Goal: Task Accomplishment & Management: Use online tool/utility

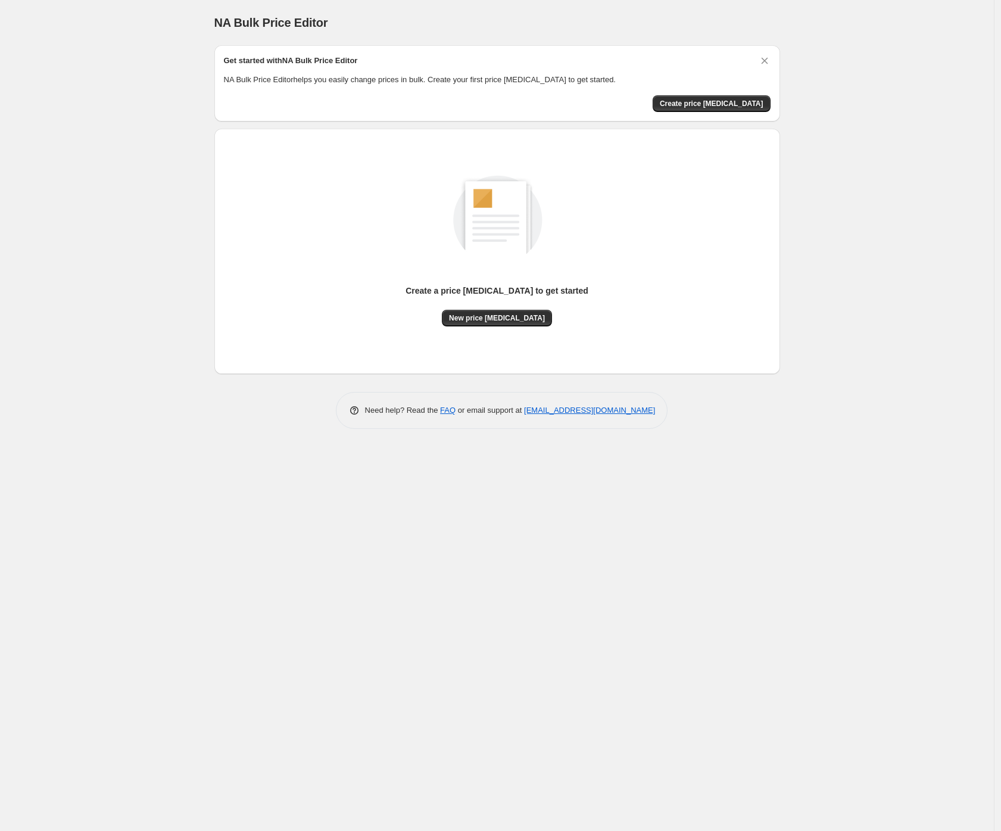
click at [98, 186] on div "NA Bulk Price Editor. This page is ready NA Bulk Price Editor Get started with …" at bounding box center [497, 415] width 994 height 831
click at [729, 101] on span "Create price [MEDICAL_DATA]" at bounding box center [712, 104] width 104 height 10
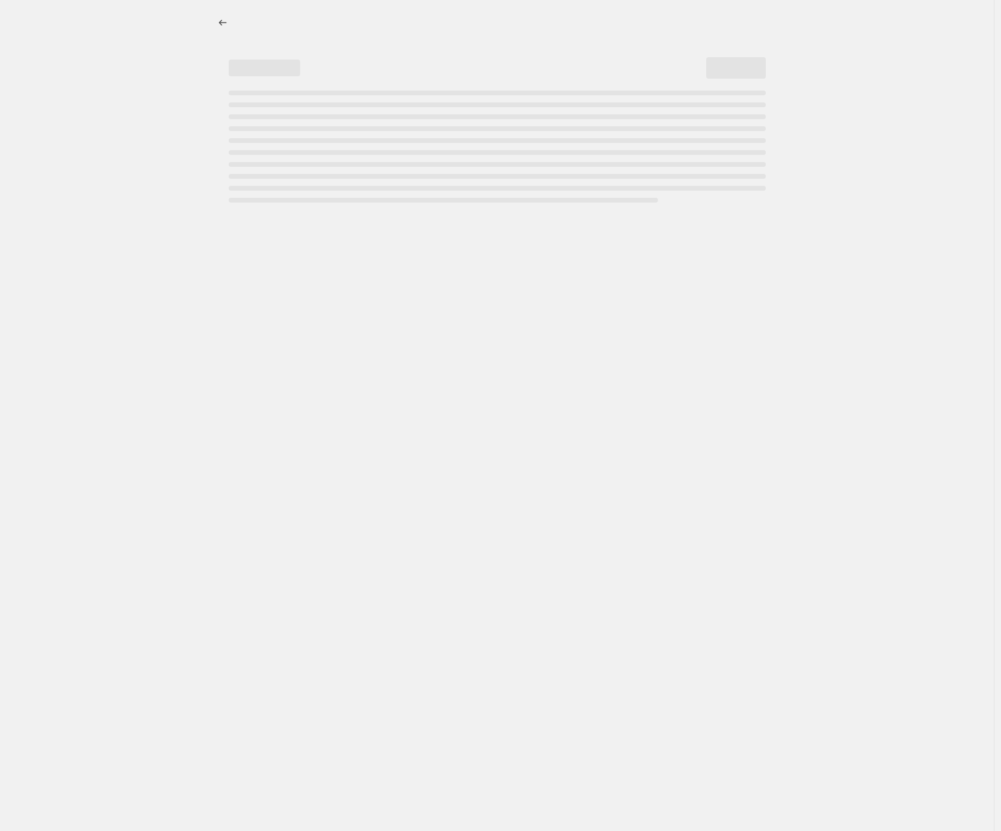
select select "percentage"
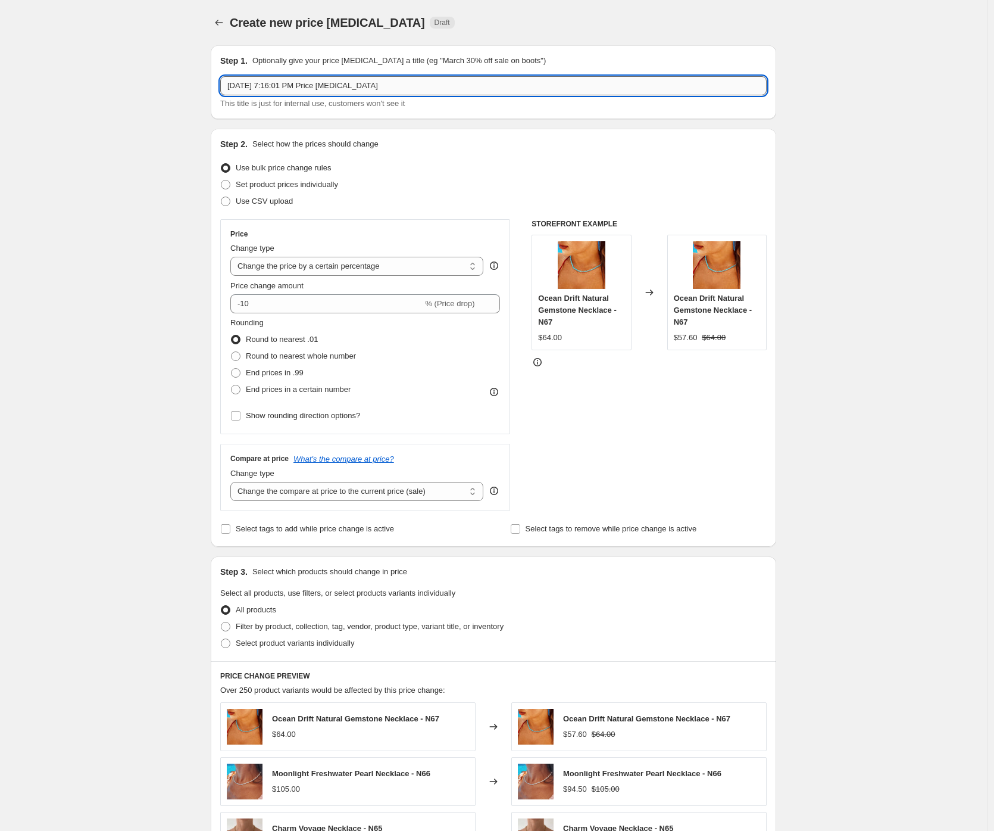
click at [337, 89] on input "[DATE] 7:16:01 PM Price [MEDICAL_DATA]" at bounding box center [493, 85] width 547 height 19
type input "20% off (excl. Gift Cards, Compare-at prices)"
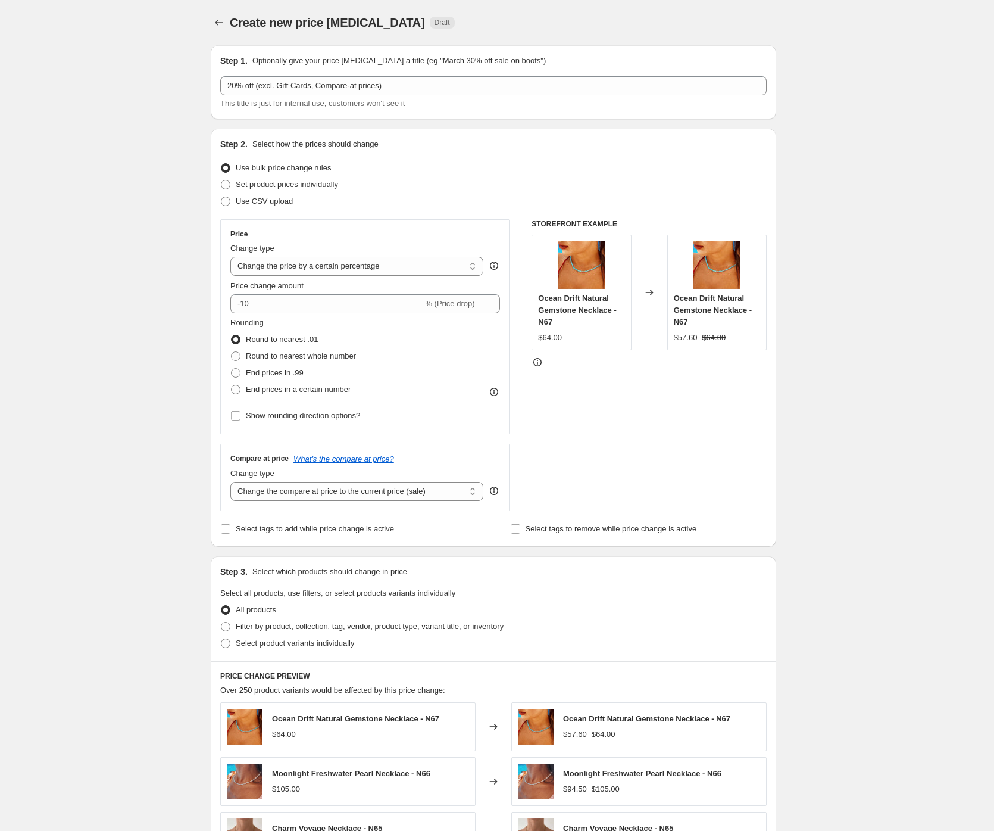
click at [123, 267] on div "Create new price [MEDICAL_DATA]. This page is ready Create new price [MEDICAL_D…" at bounding box center [493, 595] width 987 height 1190
click at [248, 305] on input "-10" at bounding box center [326, 303] width 192 height 19
type input "-20"
click at [164, 332] on div "Create new price [MEDICAL_DATA]. This page is ready Create new price [MEDICAL_D…" at bounding box center [493, 595] width 987 height 1190
click at [130, 288] on div "Create new price [MEDICAL_DATA]. This page is ready Create new price [MEDICAL_D…" at bounding box center [493, 595] width 987 height 1190
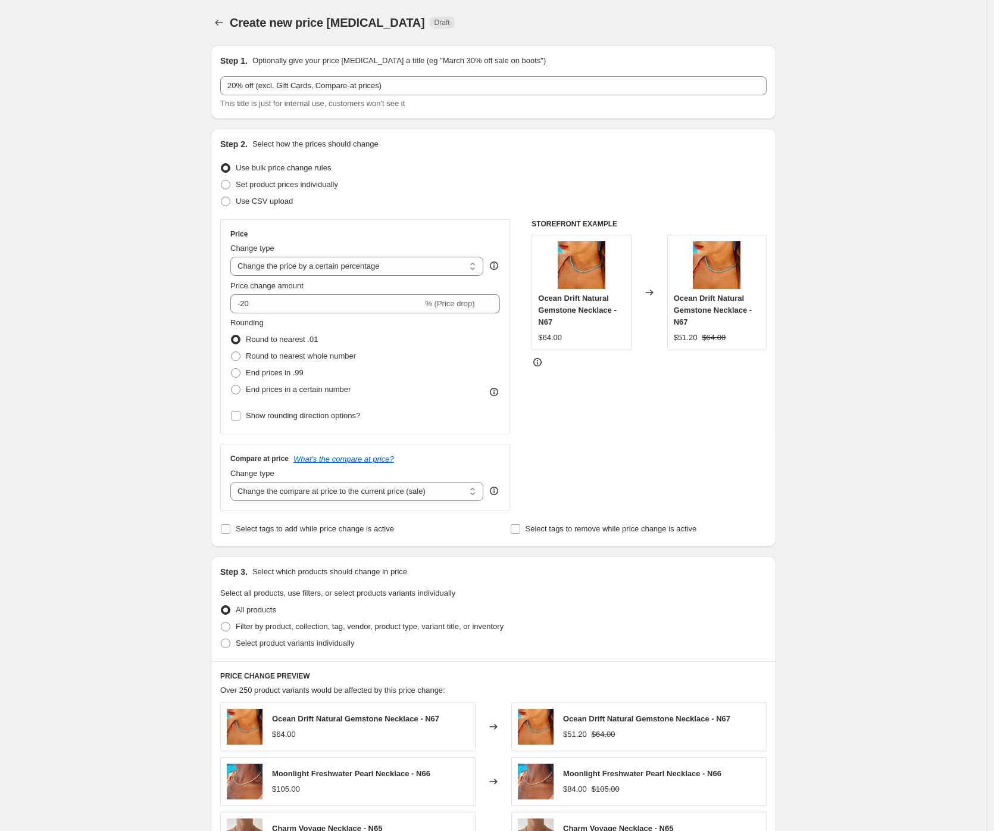
click at [158, 429] on div "Create new price [MEDICAL_DATA]. This page is ready Create new price [MEDICAL_D…" at bounding box center [493, 595] width 987 height 1190
click at [125, 480] on div "Create new price [MEDICAL_DATA]. This page is ready Create new price [MEDICAL_D…" at bounding box center [493, 595] width 987 height 1190
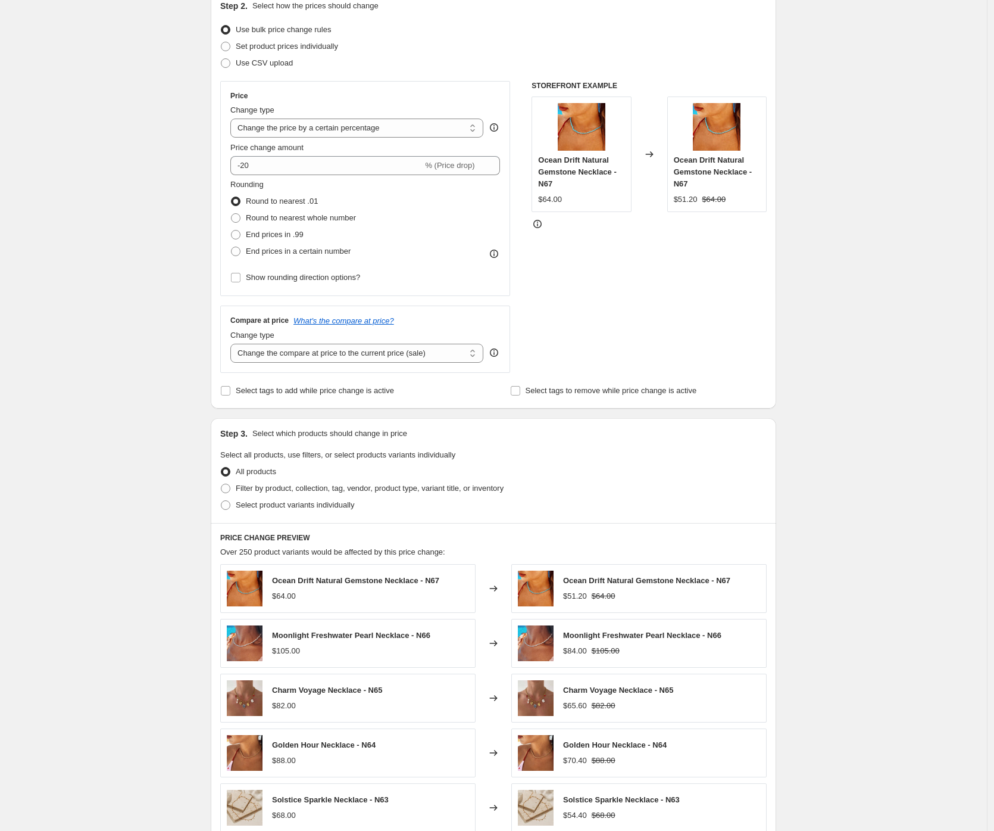
scroll to position [151, 0]
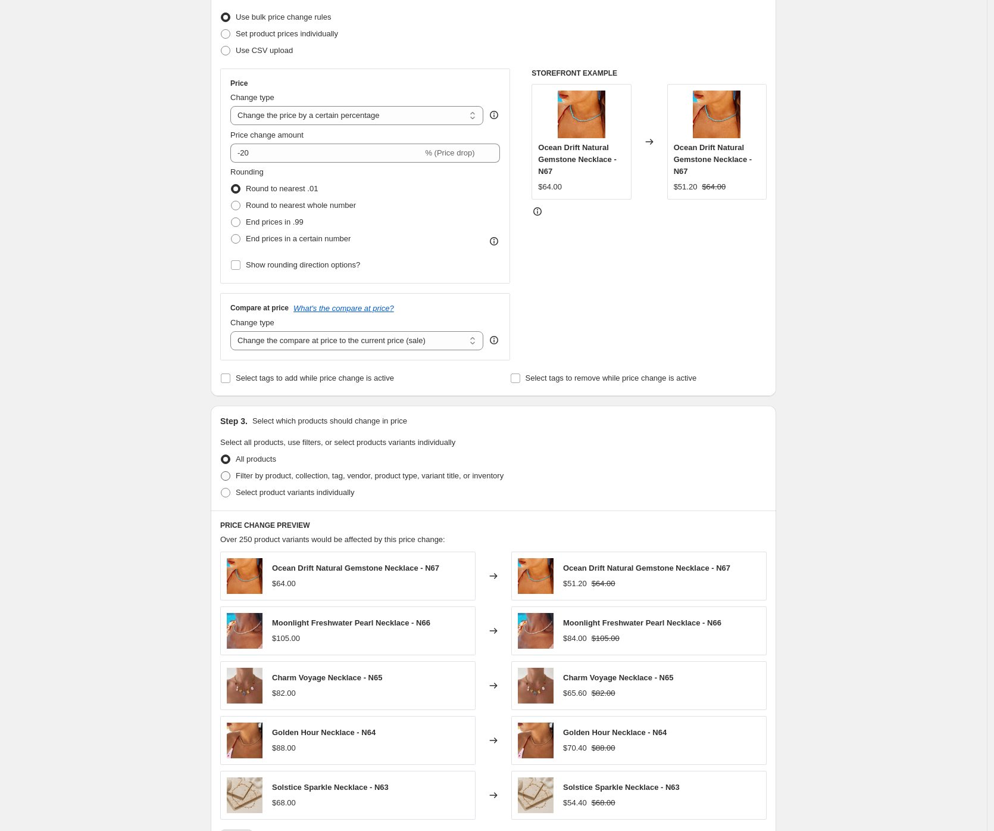
click at [227, 476] on span at bounding box center [226, 476] width 10 height 10
click at [221, 472] on input "Filter by product, collection, tag, vendor, product type, variant title, or inv…" at bounding box center [221, 471] width 1 height 1
radio input "true"
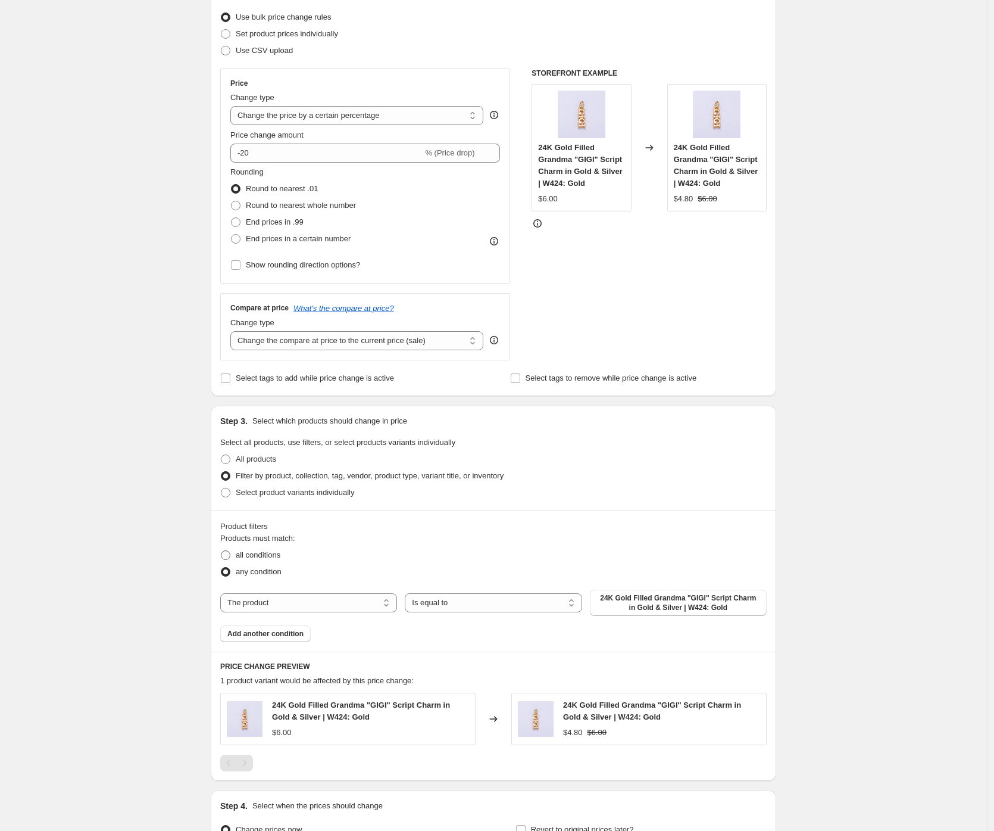
click at [229, 557] on span at bounding box center [226, 555] width 10 height 10
click at [221, 551] on input "all conditions" at bounding box center [221, 550] width 1 height 1
radio input "true"
click at [352, 603] on select "The product The product's collection The product's vendor The product's type Th…" at bounding box center [308, 602] width 177 height 19
select select "collection"
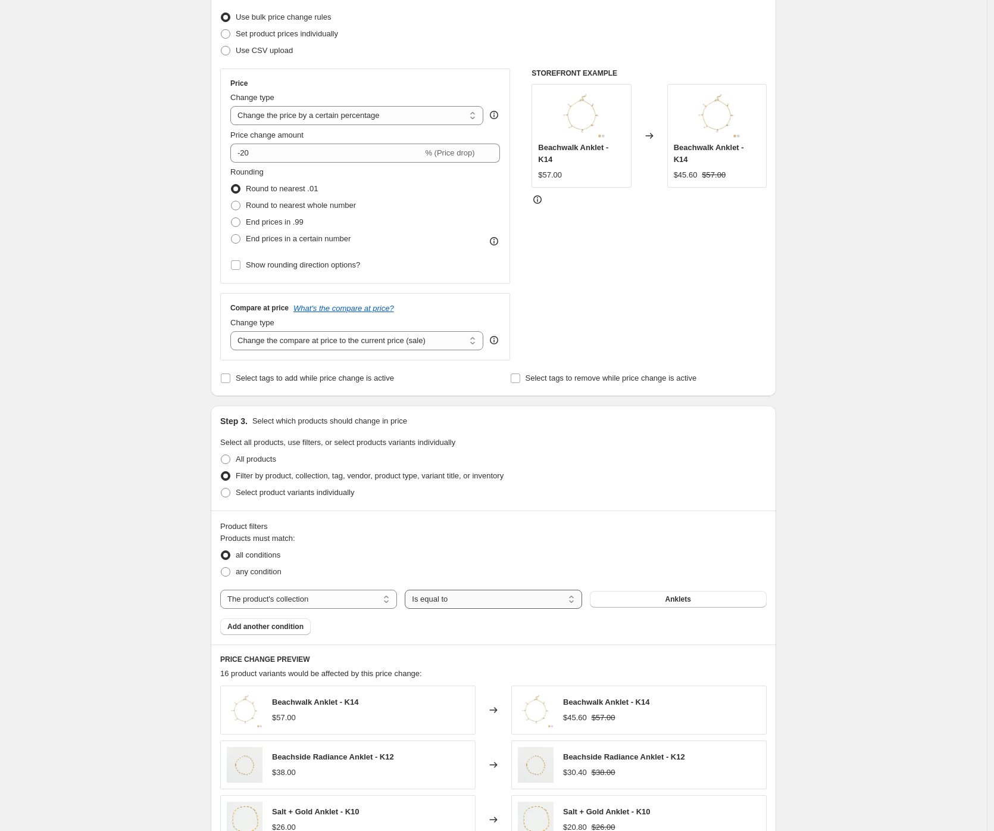
click at [454, 603] on select "Is equal to Is not equal to" at bounding box center [493, 598] width 177 height 19
select select "not_equal"
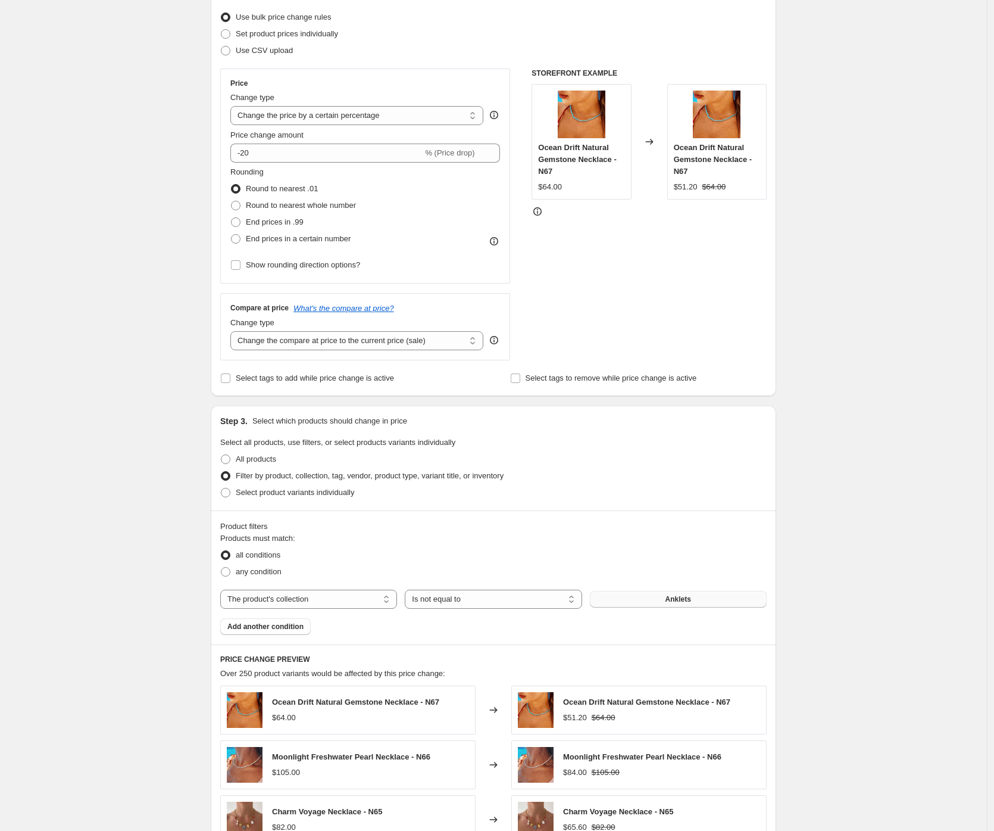
click at [676, 597] on span "Anklets" at bounding box center [679, 599] width 26 height 10
click at [292, 628] on span "Add another condition" at bounding box center [265, 627] width 76 height 10
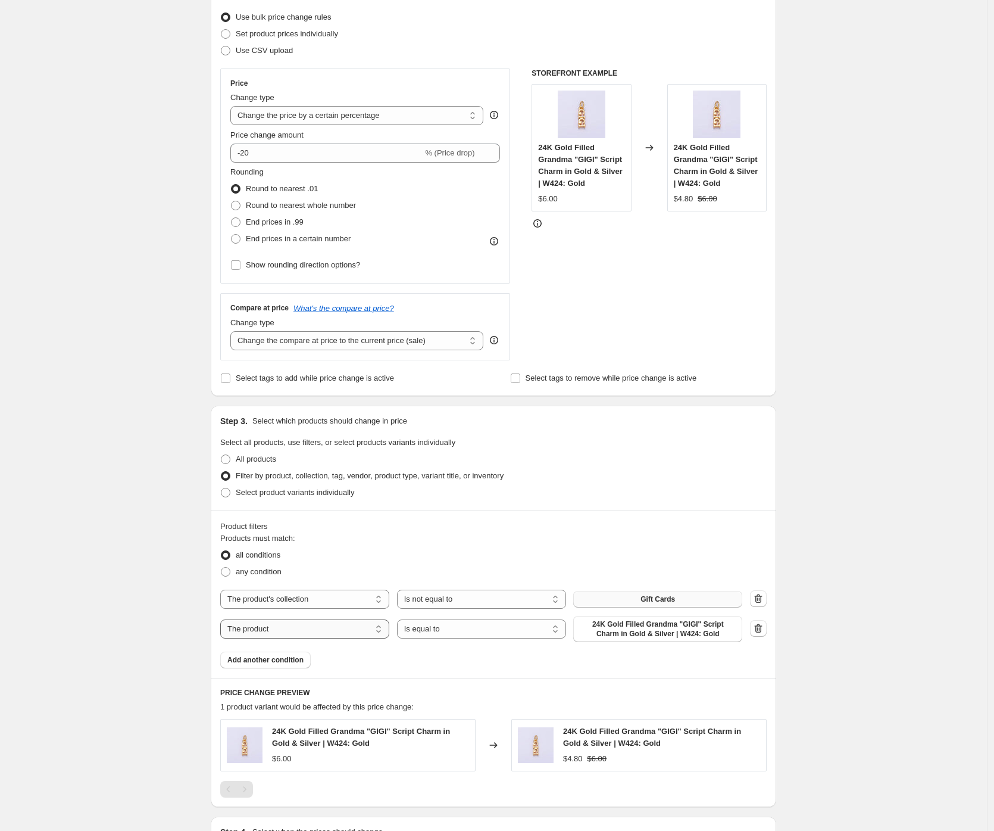
click at [335, 629] on select "The product The product's collection The product's vendor The product's type Th…" at bounding box center [304, 628] width 169 height 19
select select "collection"
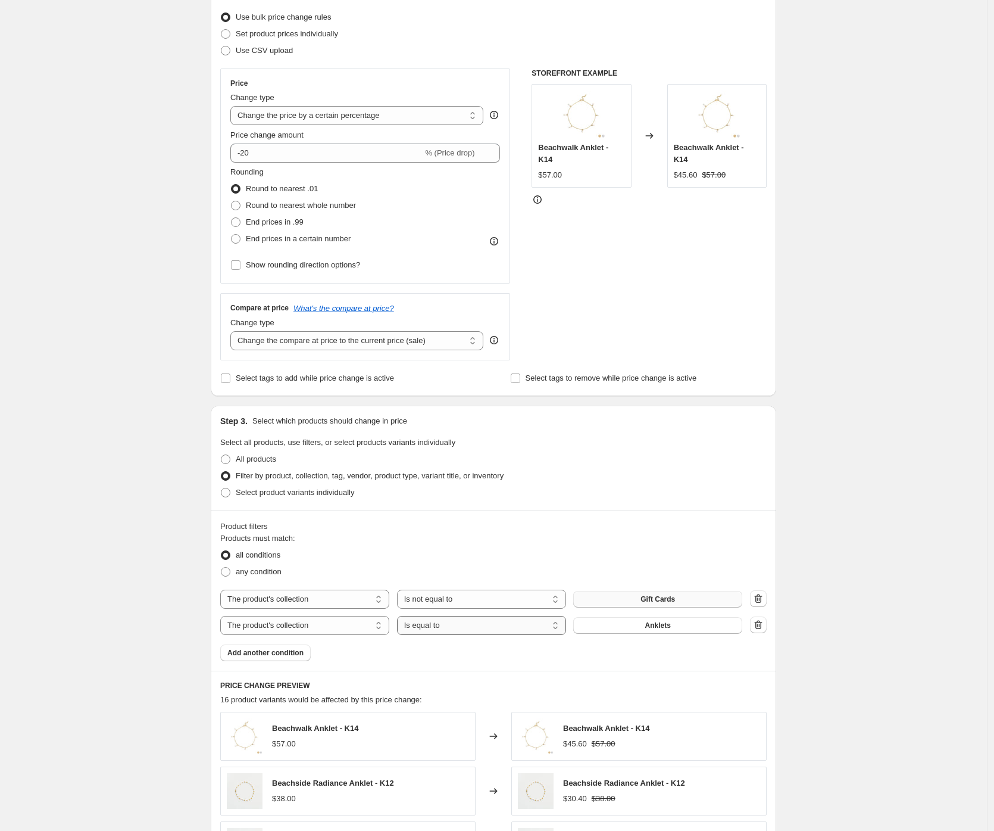
click at [496, 631] on select "Is equal to Is not equal to" at bounding box center [481, 625] width 169 height 19
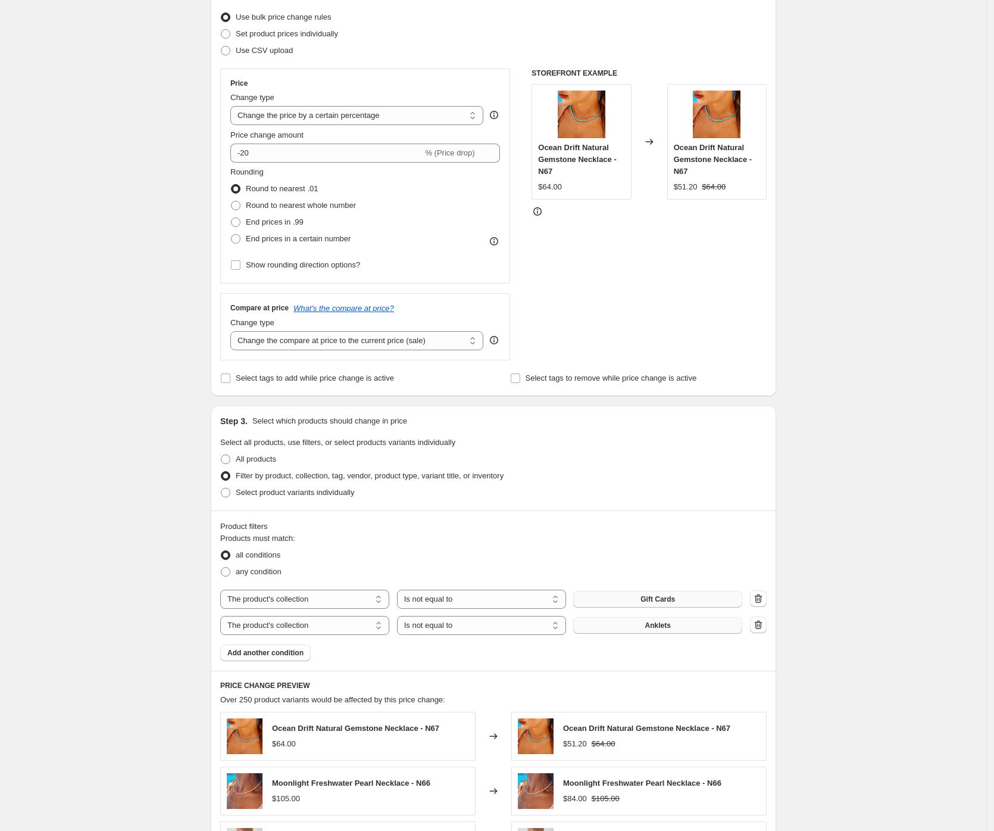
click at [618, 626] on button "Anklets" at bounding box center [657, 625] width 169 height 17
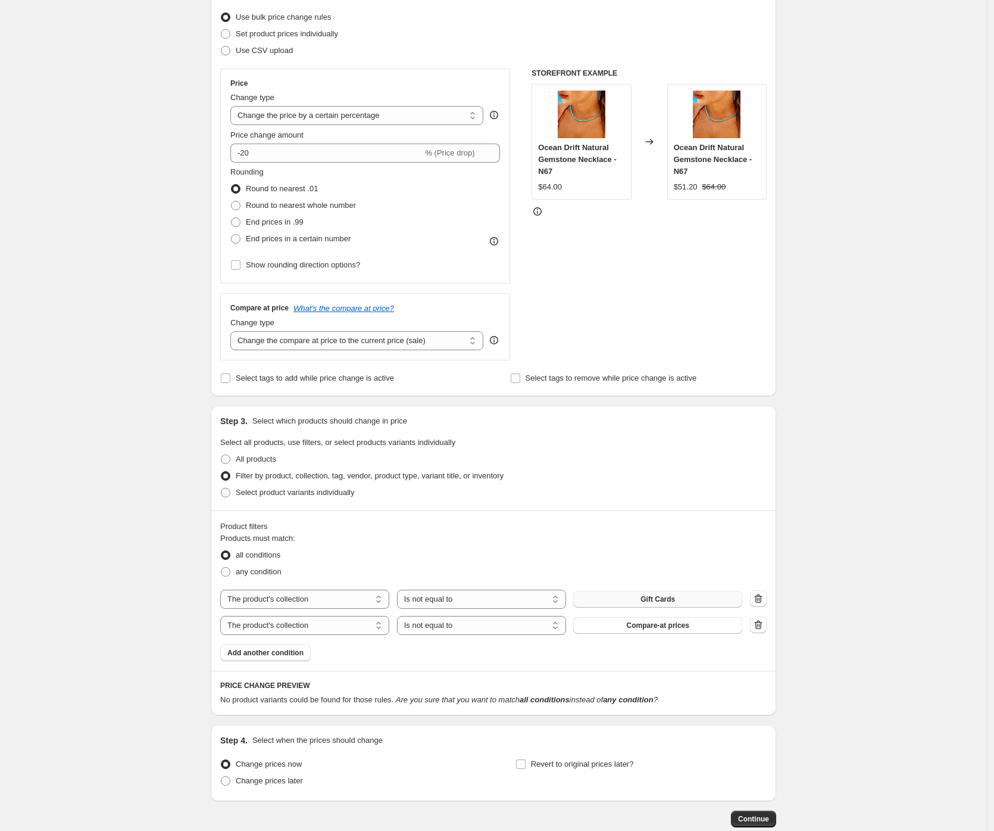
click at [123, 559] on div "Create new price [MEDICAL_DATA]. This page is ready Create new price [MEDICAL_D…" at bounding box center [493, 374] width 987 height 1050
click at [127, 567] on div "Create new price [MEDICAL_DATA]. This page is ready Create new price [MEDICAL_D…" at bounding box center [493, 374] width 987 height 1050
drag, startPoint x: 82, startPoint y: 513, endPoint x: 83, endPoint y: 519, distance: 6.0
click at [82, 513] on div "Create new price [MEDICAL_DATA]. This page is ready Create new price [MEDICAL_D…" at bounding box center [493, 374] width 987 height 1050
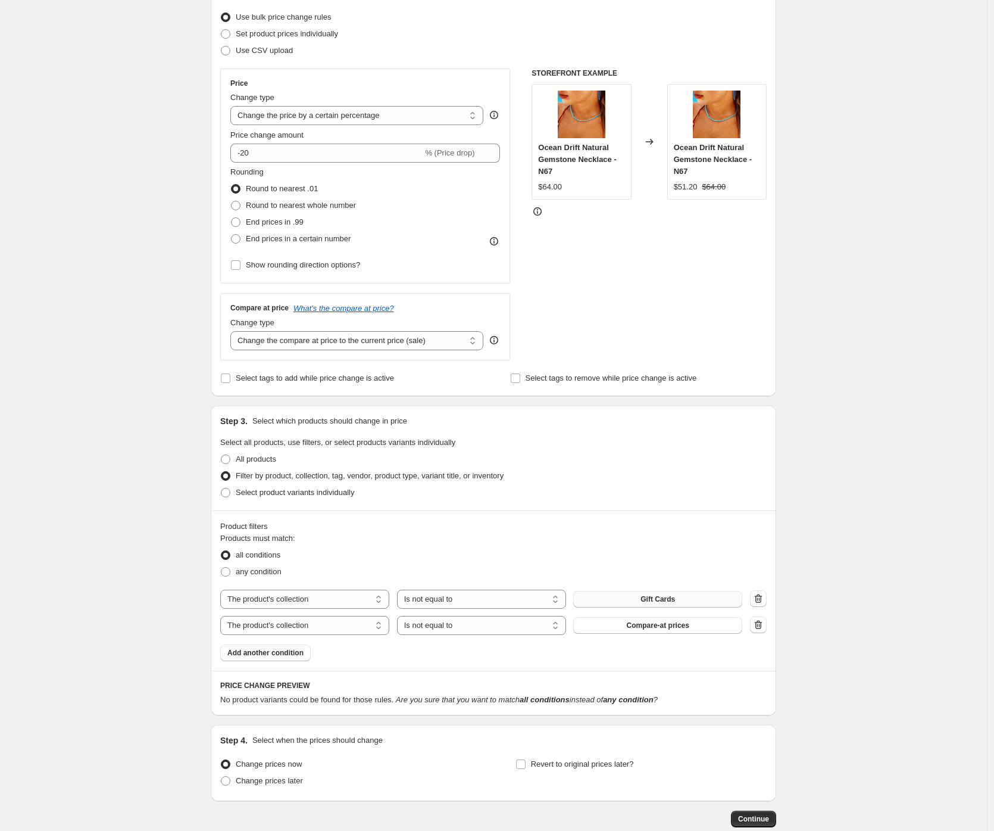
click at [610, 657] on div "Products must match: all conditions any condition The product The product's col…" at bounding box center [493, 596] width 547 height 129
click at [172, 633] on div "Create new price [MEDICAL_DATA]. This page is ready Create new price [MEDICAL_D…" at bounding box center [493, 374] width 987 height 1050
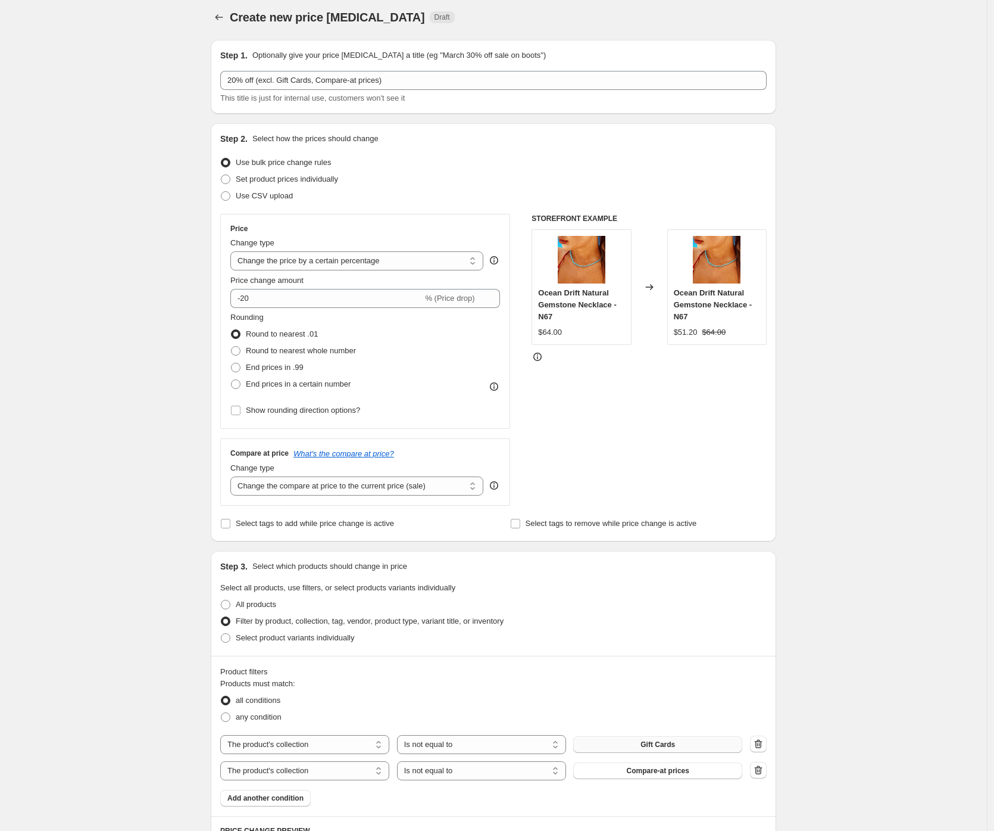
scroll to position [0, 0]
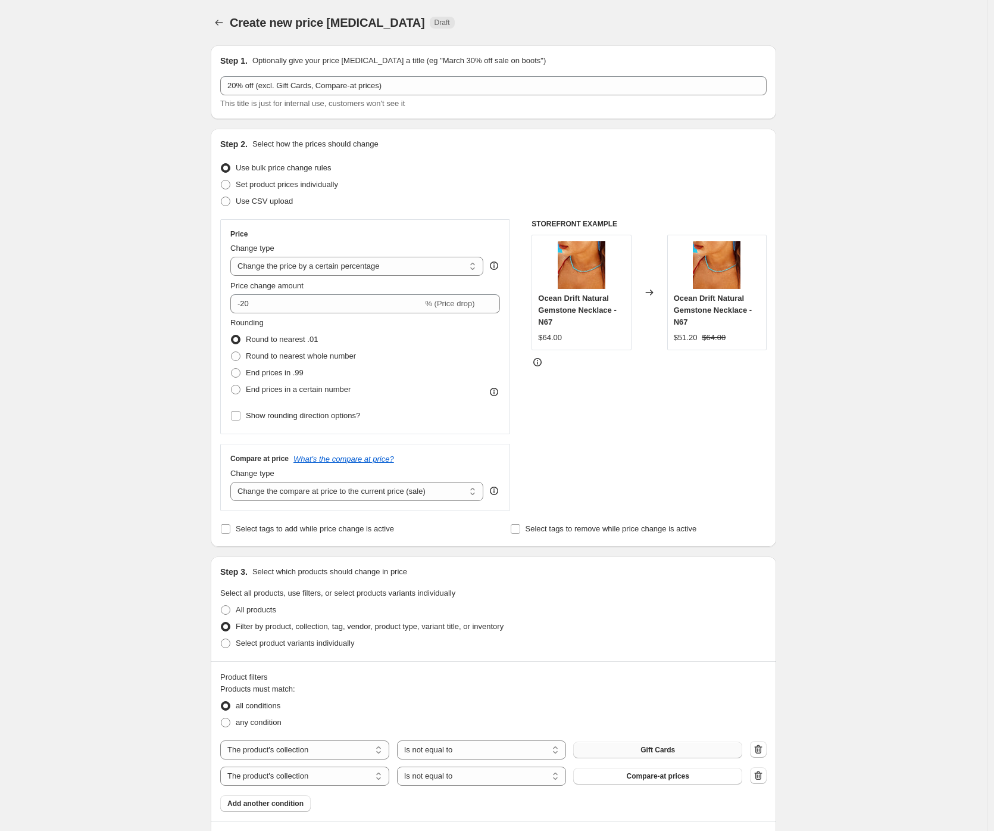
click at [133, 447] on div "Create new price [MEDICAL_DATA]. This page is ready Create new price [MEDICAL_D…" at bounding box center [493, 525] width 987 height 1050
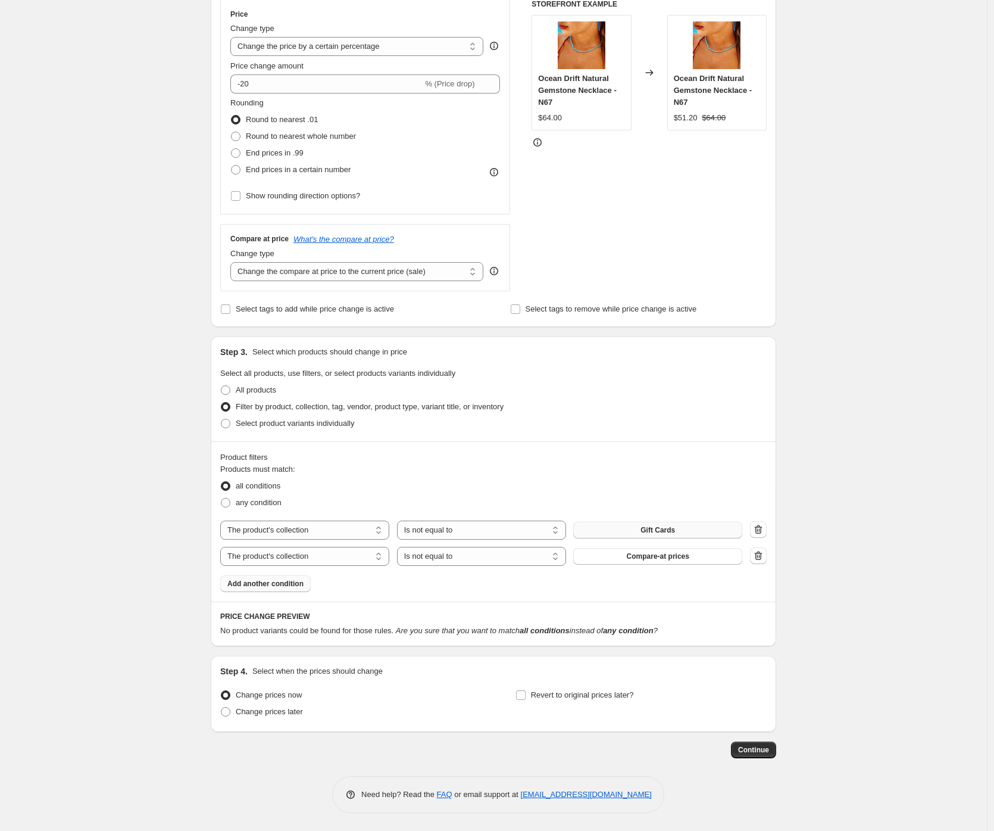
click at [290, 588] on span "Add another condition" at bounding box center [265, 584] width 76 height 10
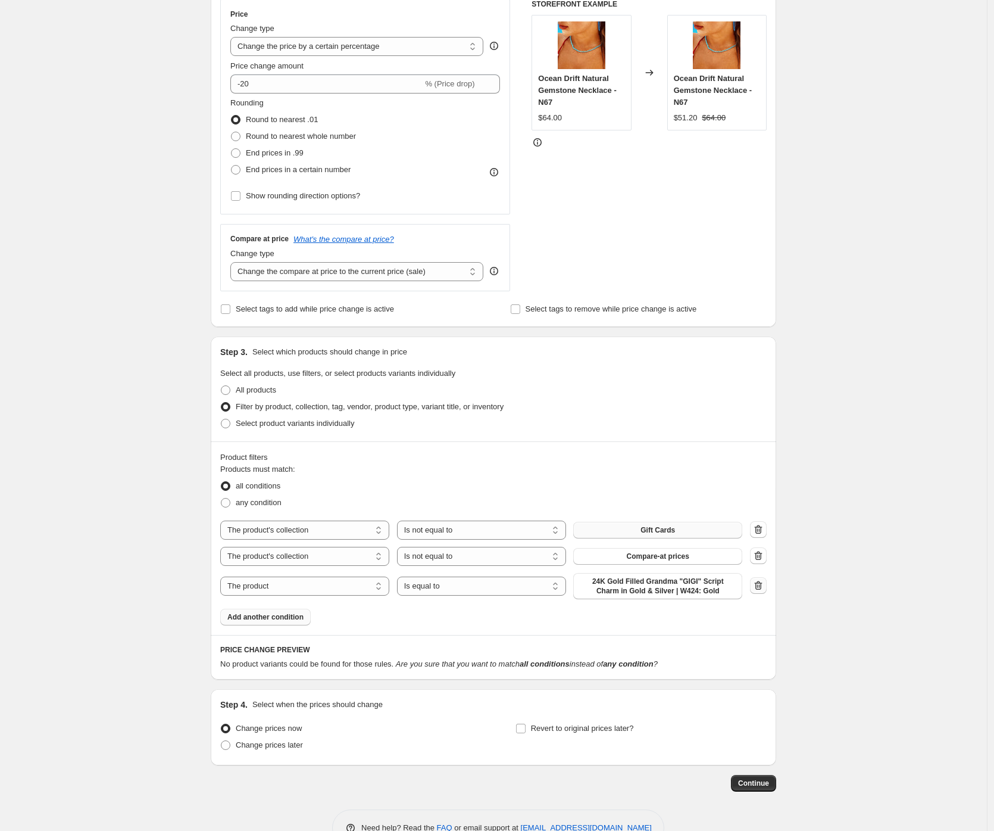
click at [762, 584] on icon "button" at bounding box center [759, 585] width 12 height 12
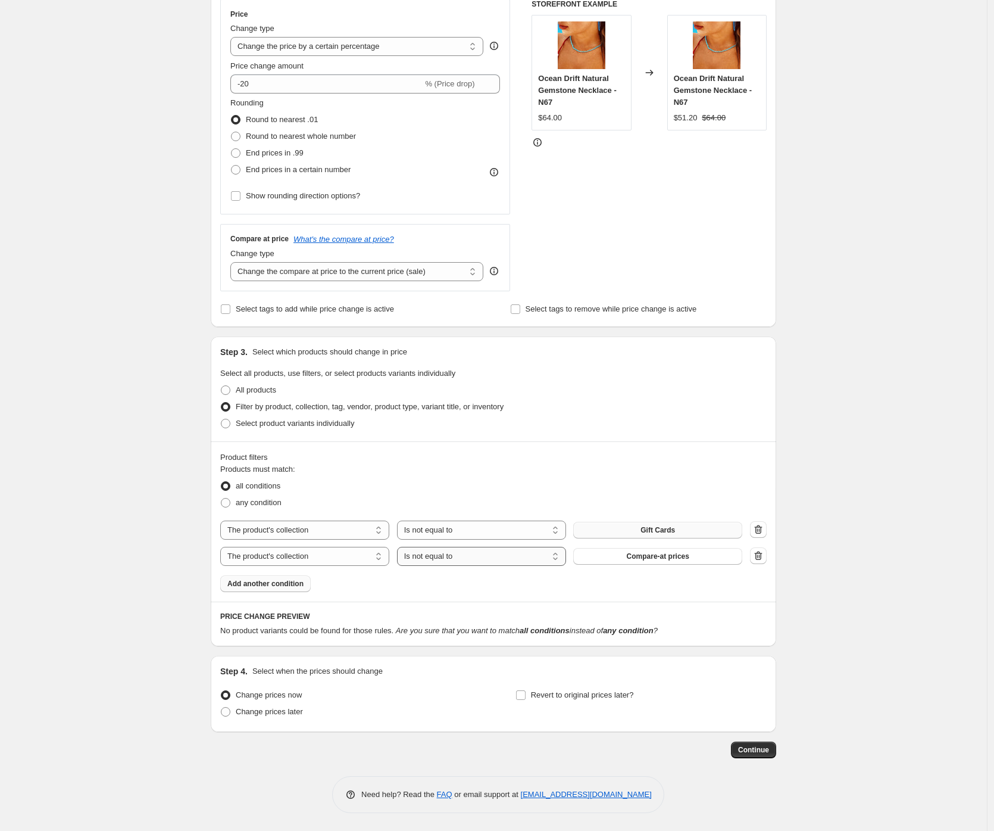
click at [480, 560] on select "Is equal to Is not equal to" at bounding box center [481, 556] width 169 height 19
click at [492, 560] on select "Is equal to Is not equal to" at bounding box center [481, 556] width 169 height 19
select select "not_equal"
click at [491, 527] on select "Is equal to Is not equal to" at bounding box center [481, 529] width 169 height 19
click at [490, 531] on select "Is equal to Is not equal to" at bounding box center [481, 529] width 169 height 19
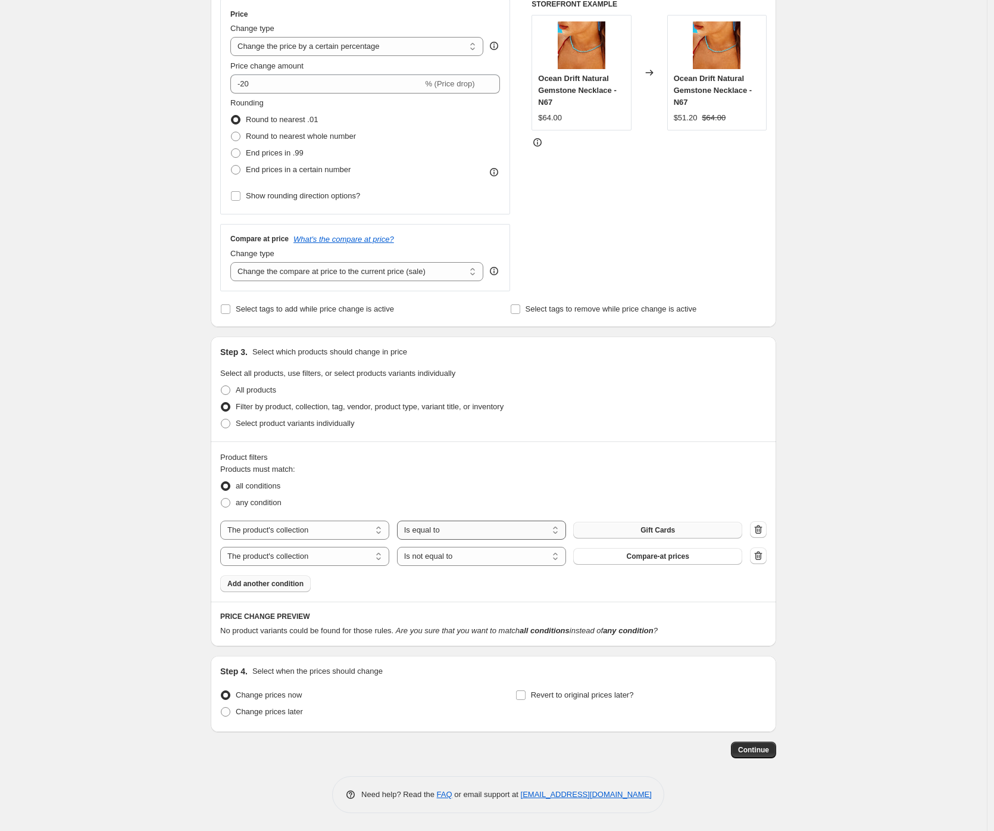
select select "not_equal"
click at [107, 507] on div "Create new price [MEDICAL_DATA]. This page is ready Create new price [MEDICAL_D…" at bounding box center [493, 305] width 987 height 1050
click at [744, 595] on div "Product filters Products must match: all conditions any condition The product T…" at bounding box center [494, 521] width 566 height 160
click at [121, 506] on div "Create new price [MEDICAL_DATA]. This page is ready Create new price [MEDICAL_D…" at bounding box center [493, 305] width 987 height 1050
click at [91, 529] on div "Create new price [MEDICAL_DATA]. This page is ready Create new price [MEDICAL_D…" at bounding box center [493, 305] width 987 height 1050
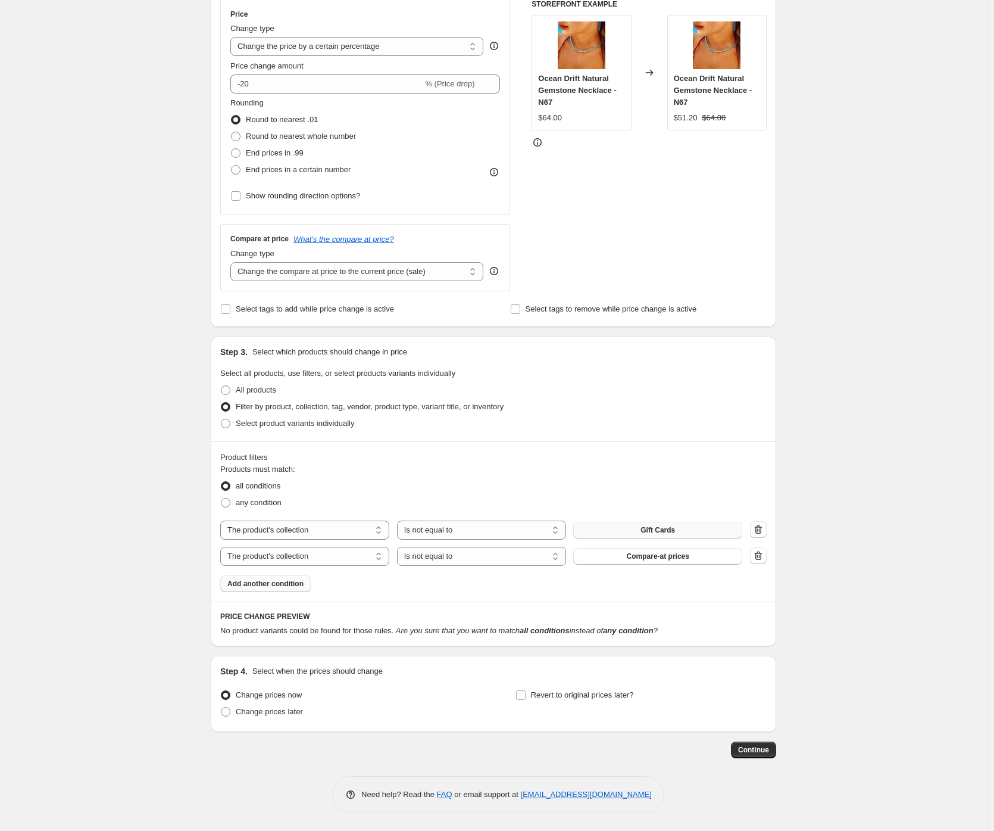
click at [121, 664] on div "Create new price [MEDICAL_DATA]. This page is ready Create new price [MEDICAL_D…" at bounding box center [493, 305] width 987 height 1050
click at [669, 551] on button "Compare-at prices" at bounding box center [657, 556] width 169 height 17
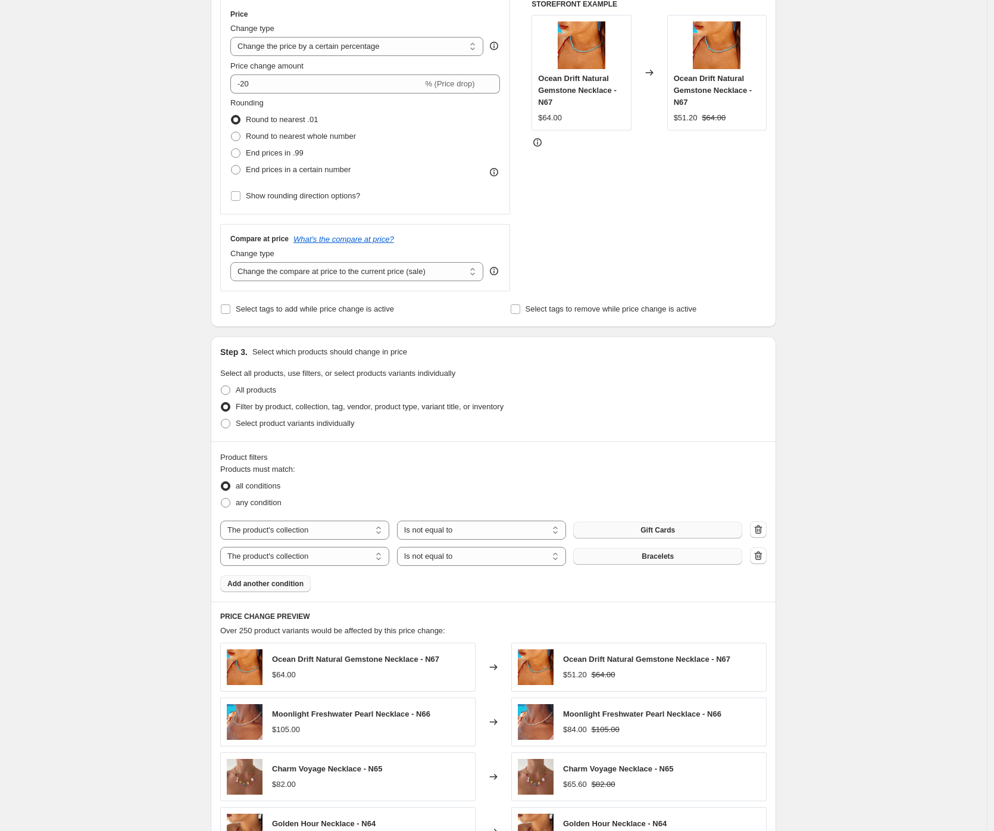
click at [646, 559] on span "Bracelets" at bounding box center [658, 556] width 32 height 10
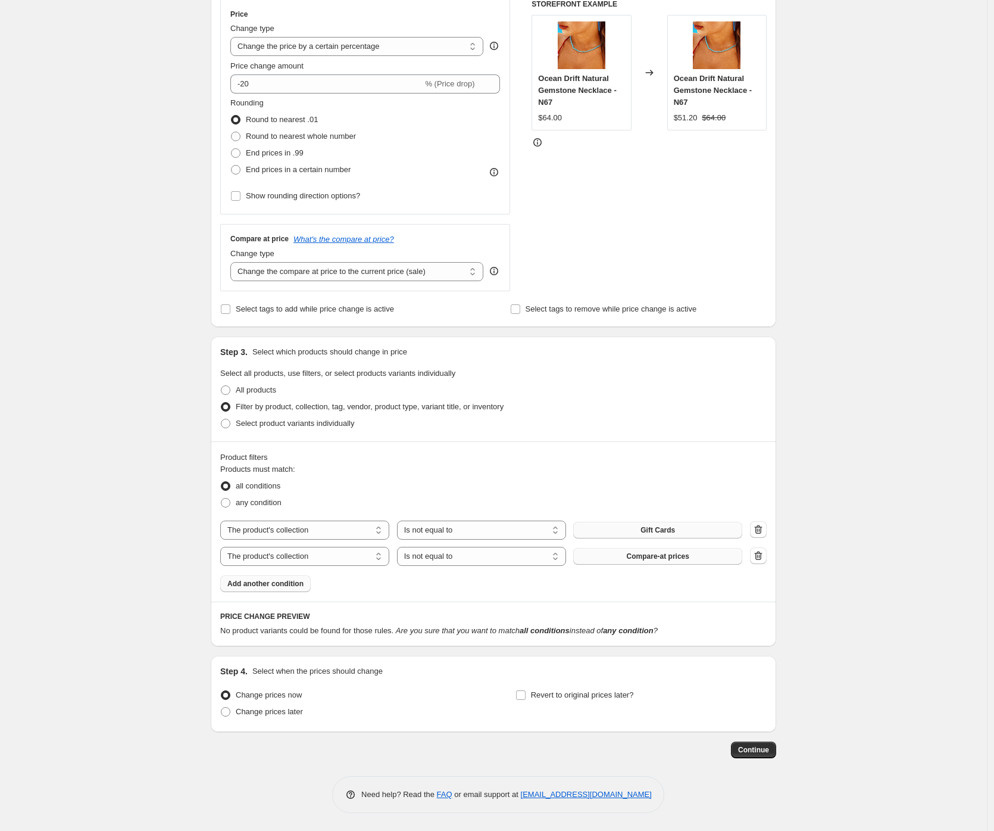
click at [102, 585] on div "Create new price [MEDICAL_DATA]. This page is ready Create new price [MEDICAL_D…" at bounding box center [493, 305] width 987 height 1050
click at [603, 576] on div "Products must match: all conditions any condition The product The product's col…" at bounding box center [493, 527] width 547 height 129
click at [110, 569] on div "Create new price [MEDICAL_DATA]. This page is ready Create new price [MEDICAL_D…" at bounding box center [493, 305] width 987 height 1050
click at [763, 559] on icon "button" at bounding box center [759, 555] width 8 height 9
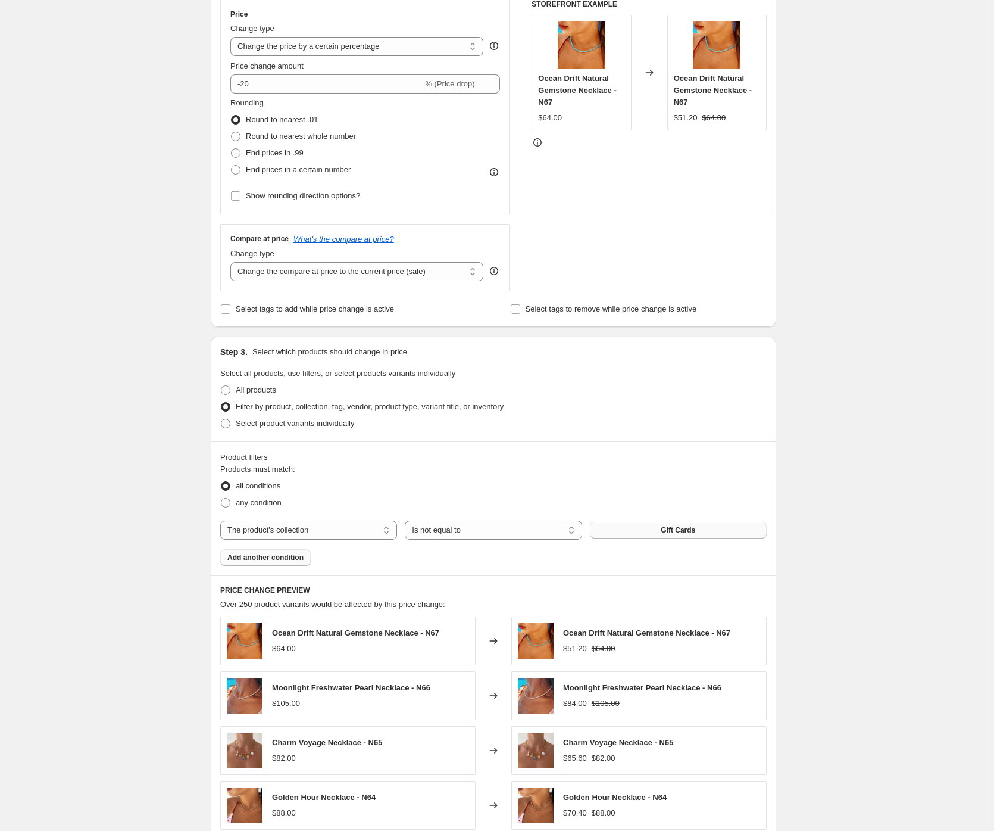
click at [150, 284] on div "Create new price [MEDICAL_DATA]. This page is ready Create new price [MEDICAL_D…" at bounding box center [493, 442] width 987 height 1324
click at [148, 303] on div "Create new price [MEDICAL_DATA]. This page is ready Create new price [MEDICAL_D…" at bounding box center [493, 442] width 987 height 1324
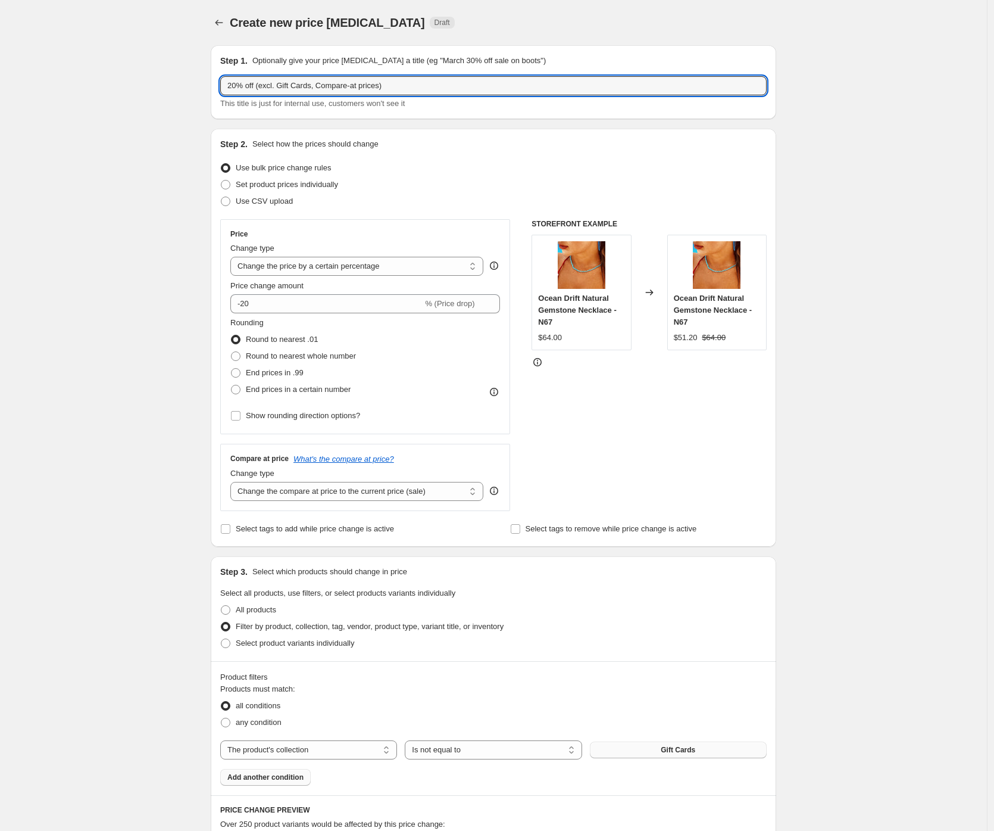
drag, startPoint x: 319, startPoint y: 88, endPoint x: 437, endPoint y: 73, distance: 119.3
click at [437, 73] on div "Step 1. Optionally give your price [MEDICAL_DATA] a title (eg "March 30% off sa…" at bounding box center [493, 82] width 547 height 55
click at [421, 91] on input "20% off (excl. Gift Cards, Compare-at prices)" at bounding box center [493, 85] width 547 height 19
drag, startPoint x: 320, startPoint y: 85, endPoint x: 431, endPoint y: 85, distance: 111.3
click at [431, 85] on input "20% off (excl. Gift Cards, Compare-at prices)" at bounding box center [493, 85] width 547 height 19
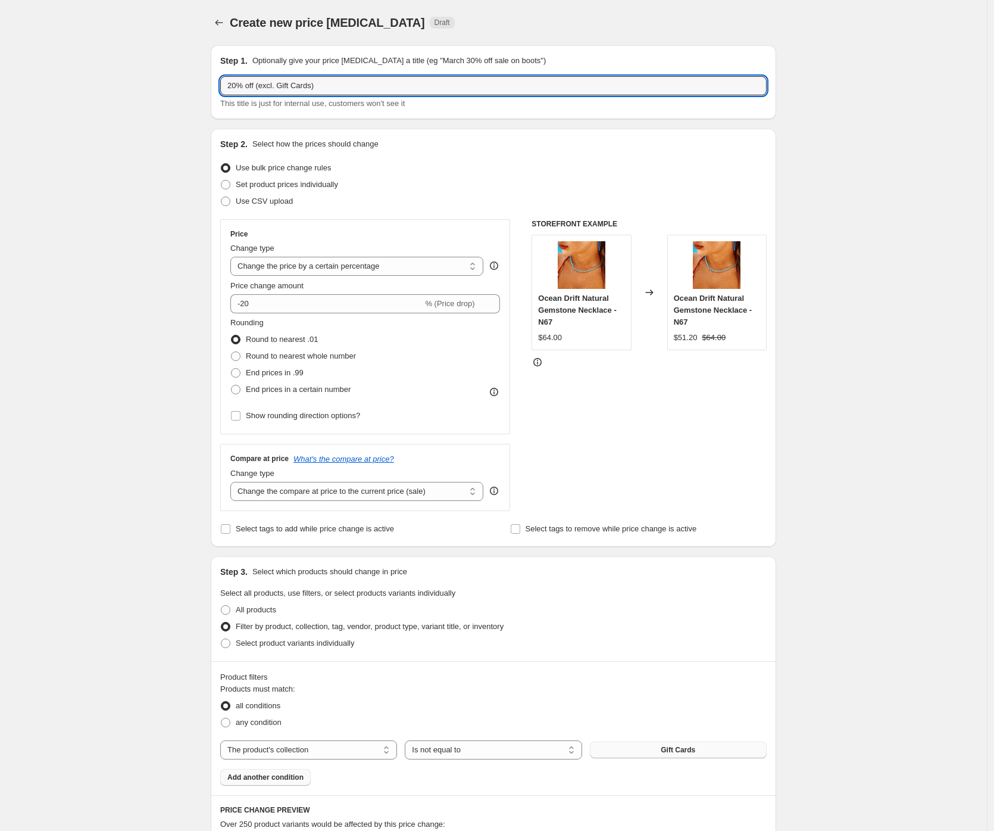
type input "20% off (excl. Gift Cards)"
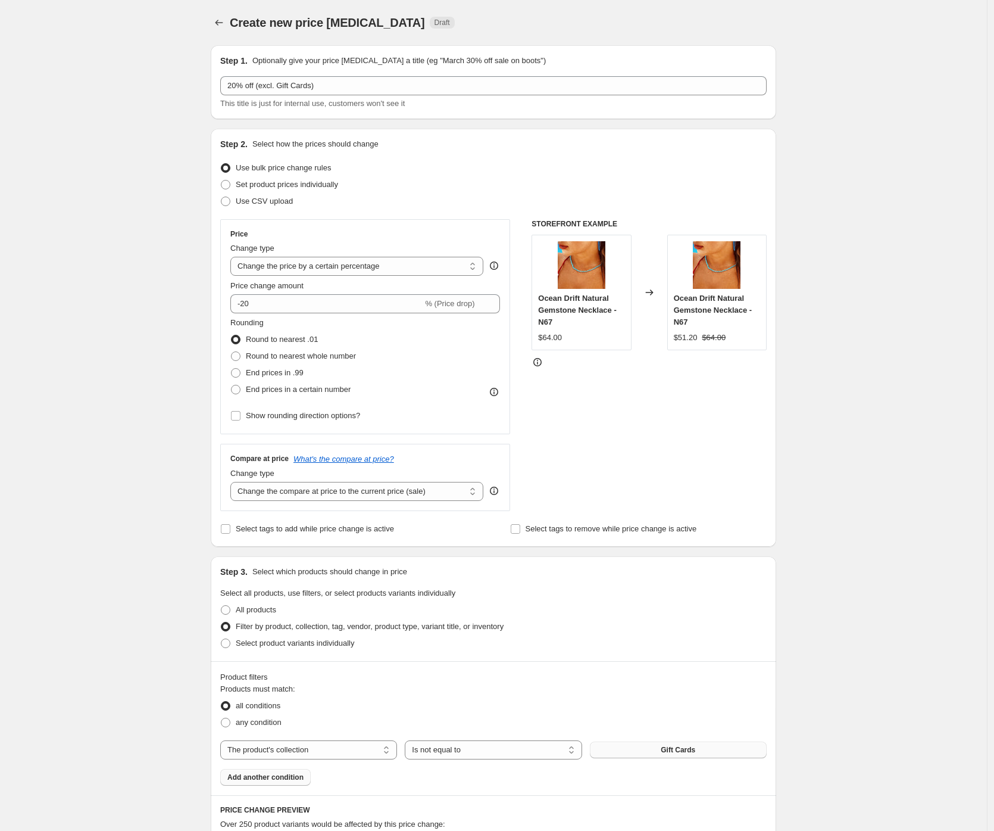
click at [86, 219] on div "Create new price [MEDICAL_DATA]. This page is ready Create new price [MEDICAL_D…" at bounding box center [493, 662] width 987 height 1324
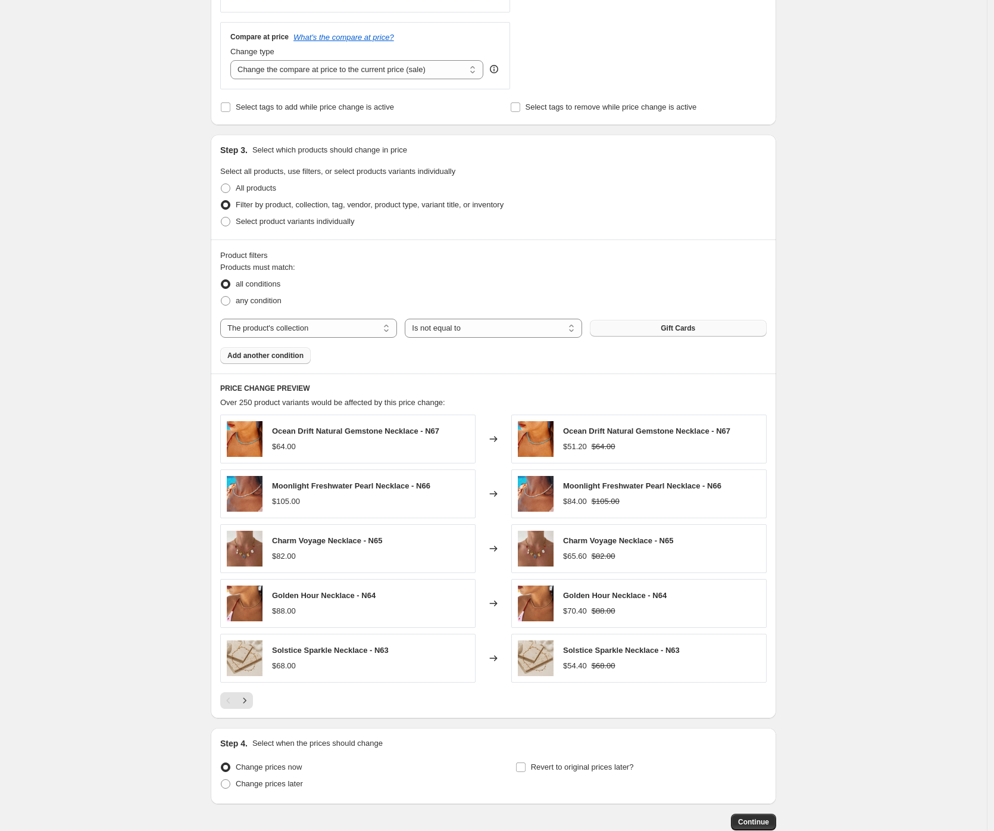
scroll to position [494, 0]
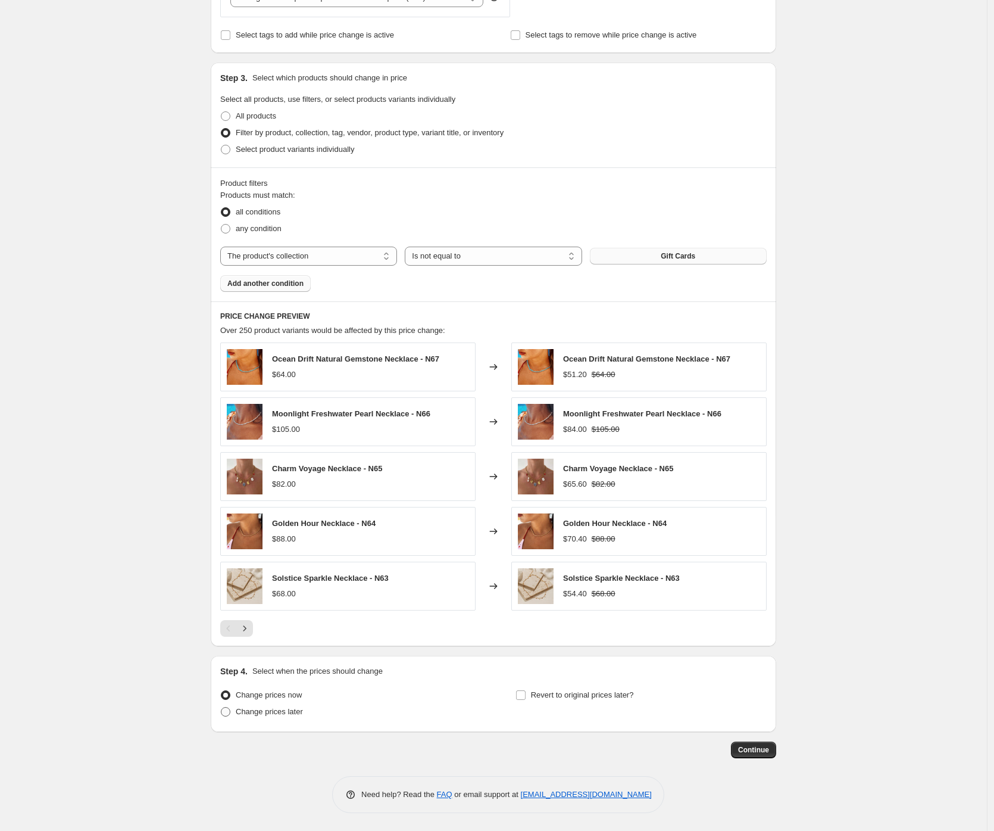
click at [227, 709] on span at bounding box center [226, 712] width 10 height 10
click at [221, 707] on input "Change prices later" at bounding box center [221, 707] width 1 height 1
radio input "true"
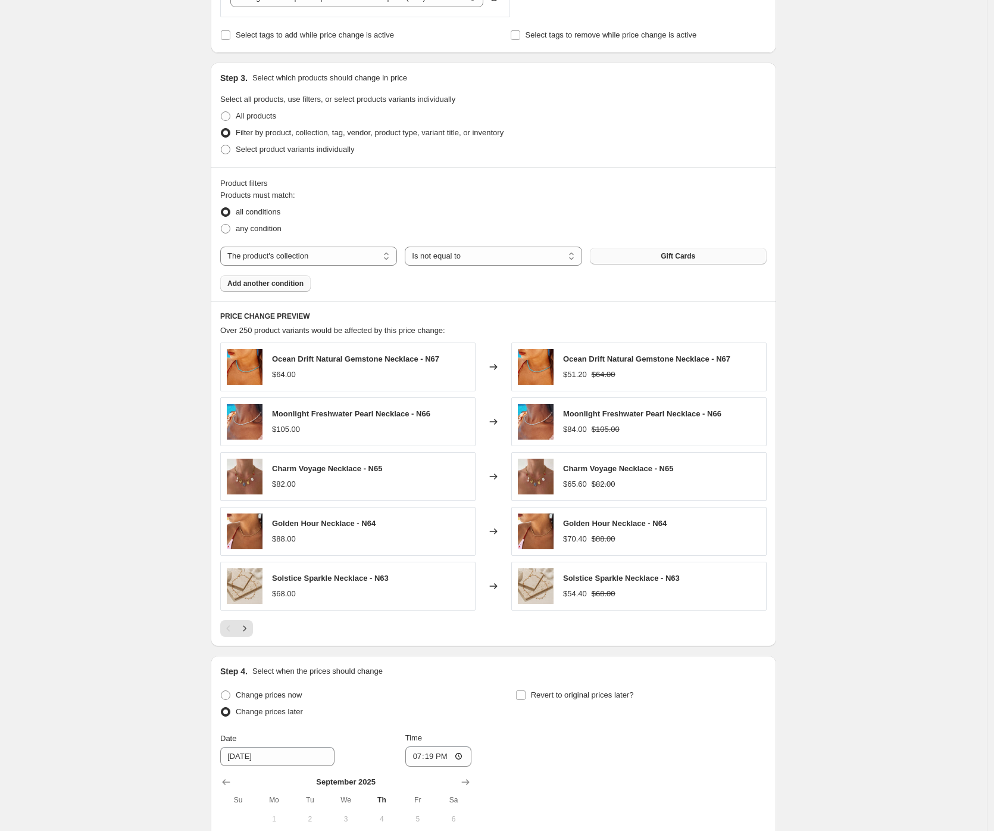
click at [152, 497] on div "Create new price [MEDICAL_DATA]. This page is ready Create new price [MEDICAL_D…" at bounding box center [493, 270] width 987 height 1528
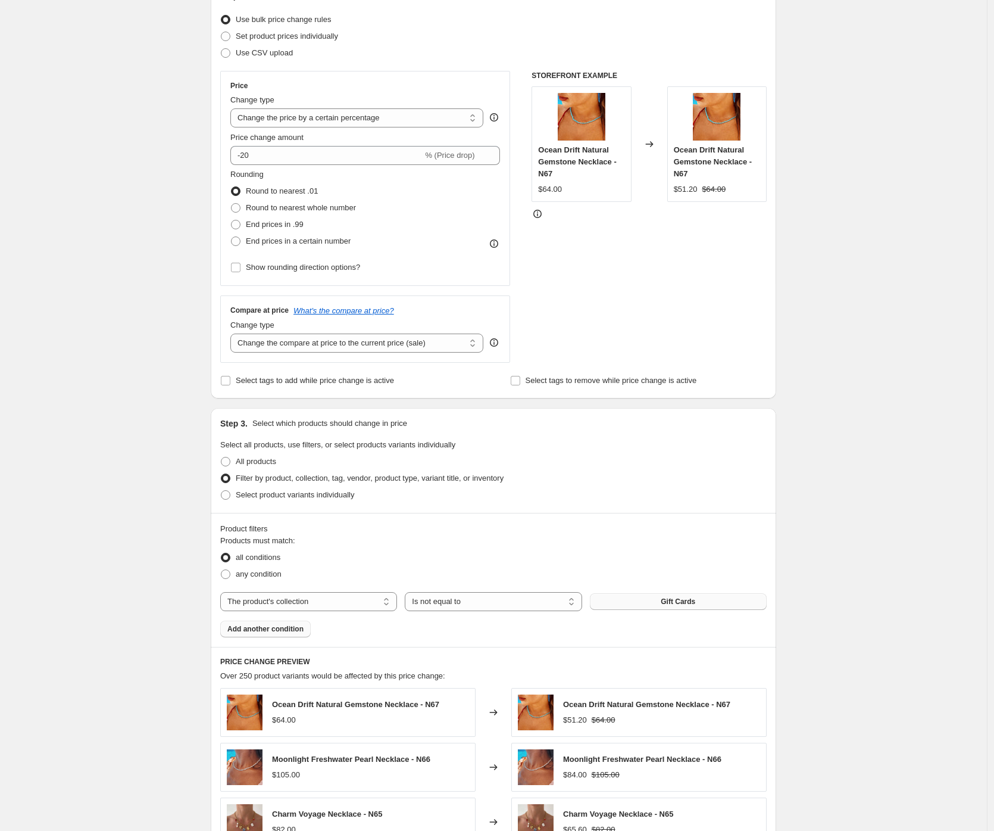
scroll to position [0, 0]
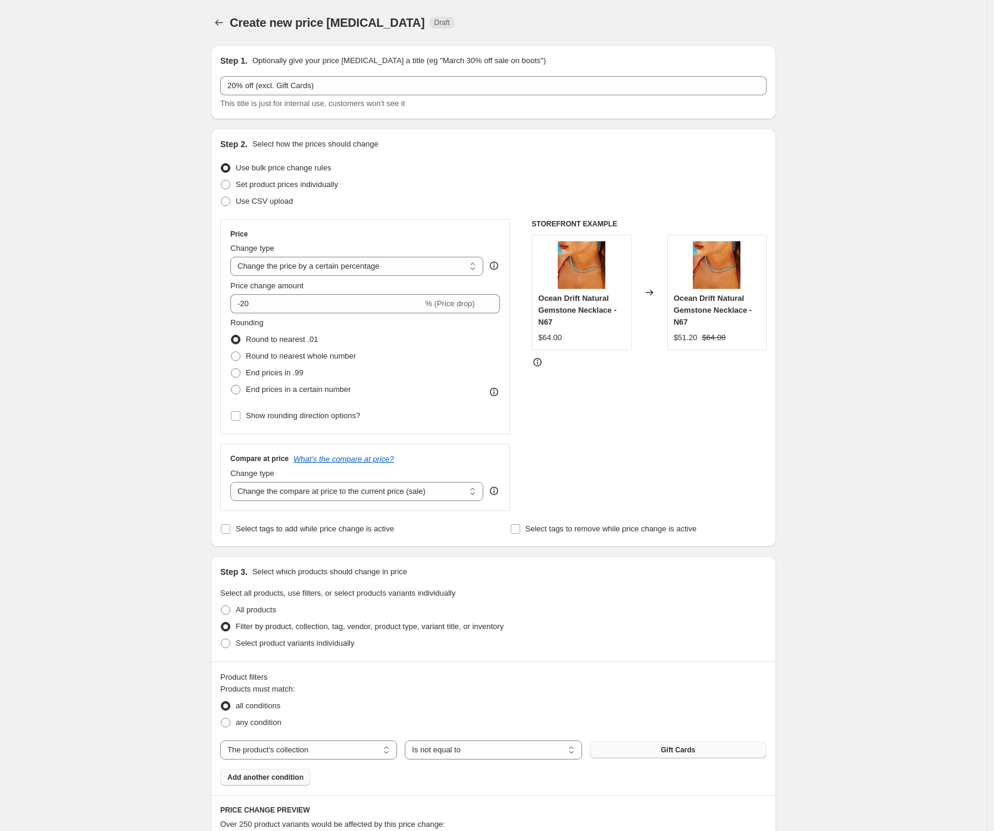
click at [115, 352] on div "Create new price [MEDICAL_DATA]. This page is ready Create new price [MEDICAL_D…" at bounding box center [493, 764] width 987 height 1528
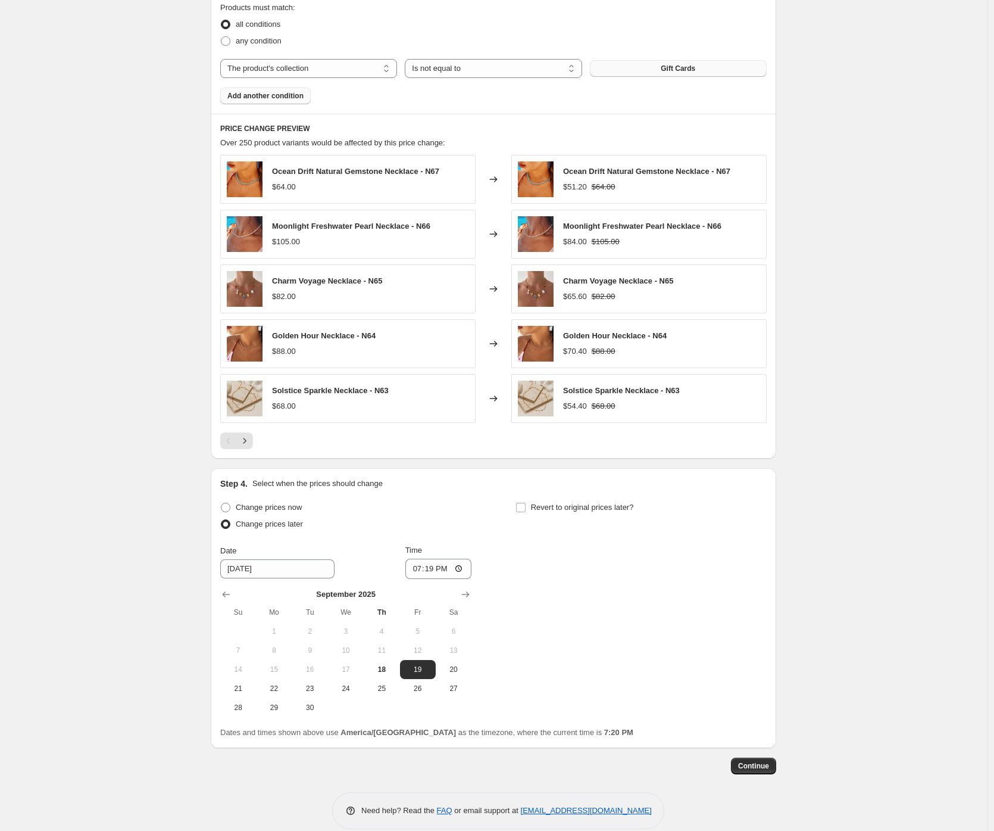
scroll to position [697, 0]
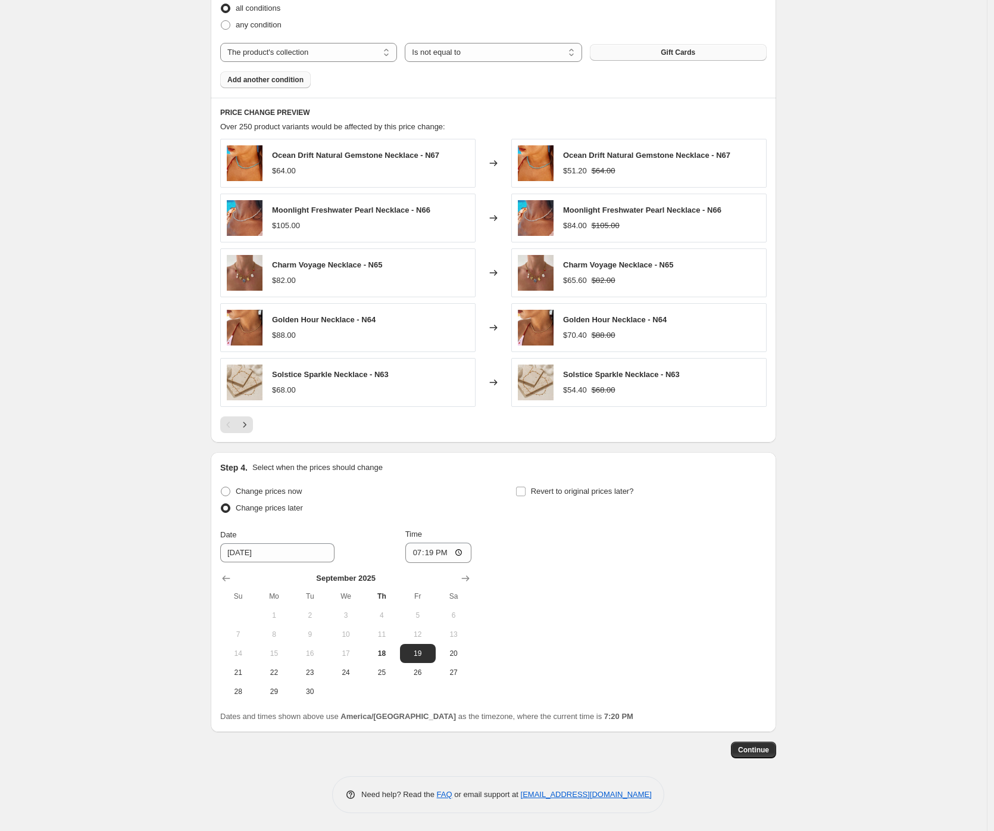
click at [102, 422] on div "Create new price [MEDICAL_DATA]. This page is ready Create new price [MEDICAL_D…" at bounding box center [493, 67] width 987 height 1528
click at [417, 557] on input "19:19" at bounding box center [438, 552] width 67 height 20
type input "00:01"
click at [170, 601] on div "Create new price [MEDICAL_DATA]. This page is ready Create new price [MEDICAL_D…" at bounding box center [493, 67] width 987 height 1528
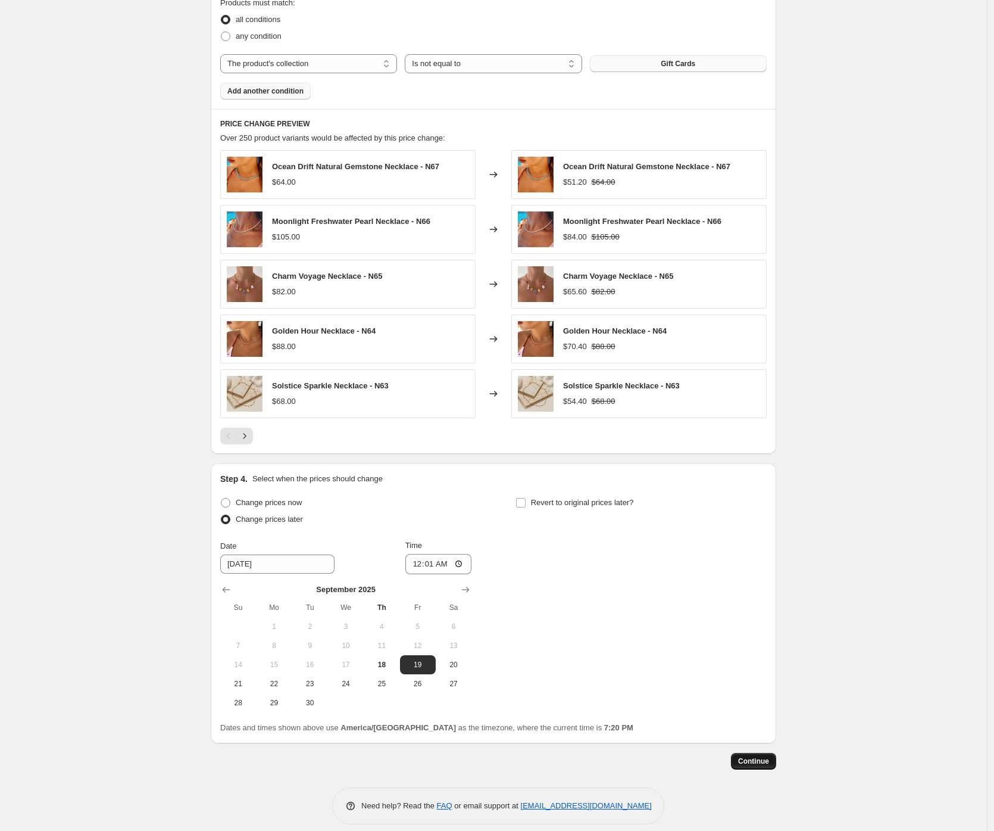
click at [756, 747] on div "Step 1. Optionally give your price [MEDICAL_DATA] a title (eg "March 30% off sa…" at bounding box center [488, 60] width 575 height 1420
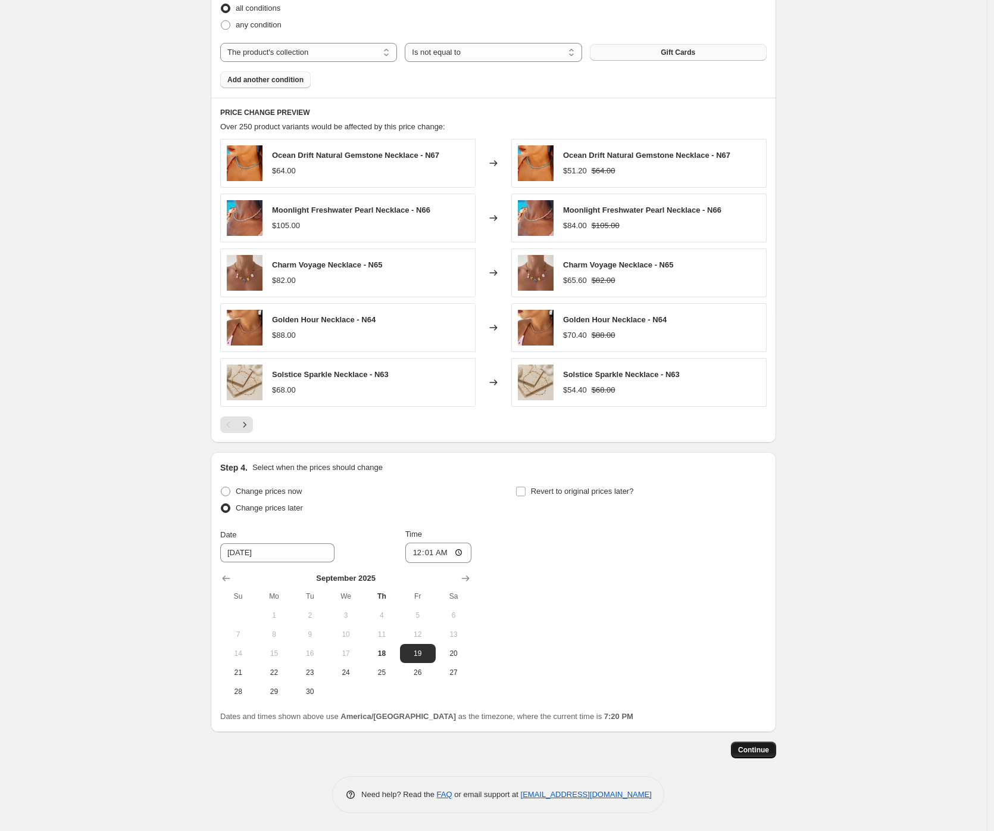
click at [755, 749] on span "Continue" at bounding box center [753, 750] width 31 height 10
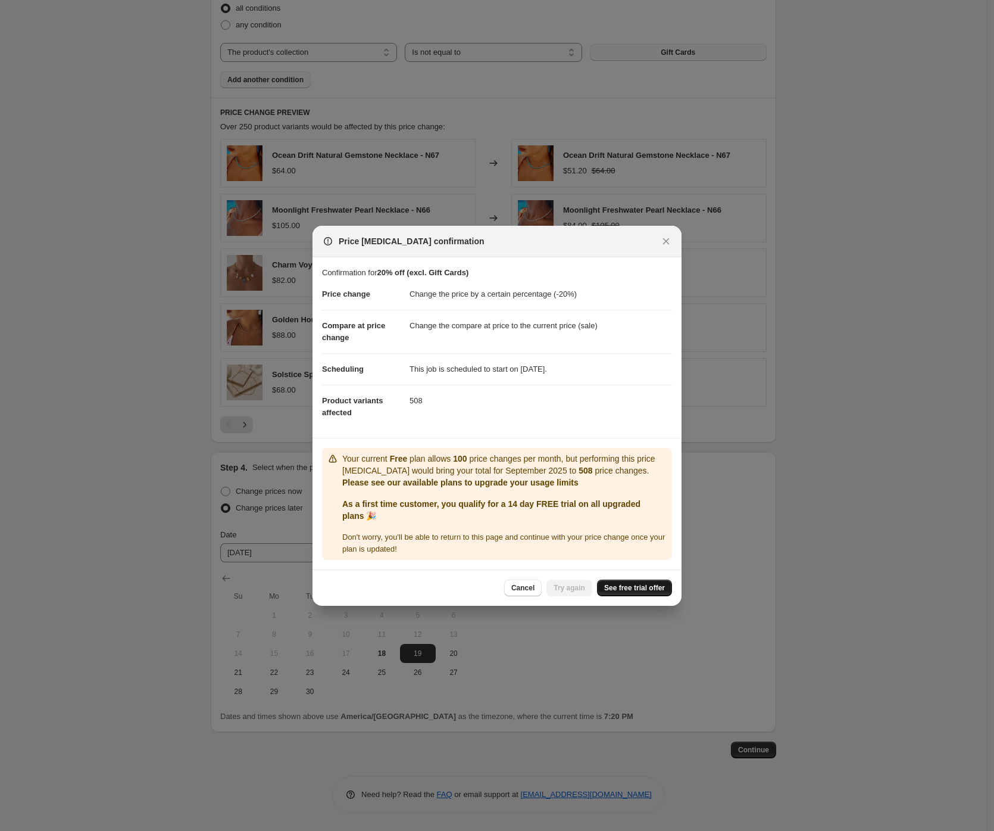
click at [617, 588] on span "See free trial offer" at bounding box center [634, 588] width 61 height 10
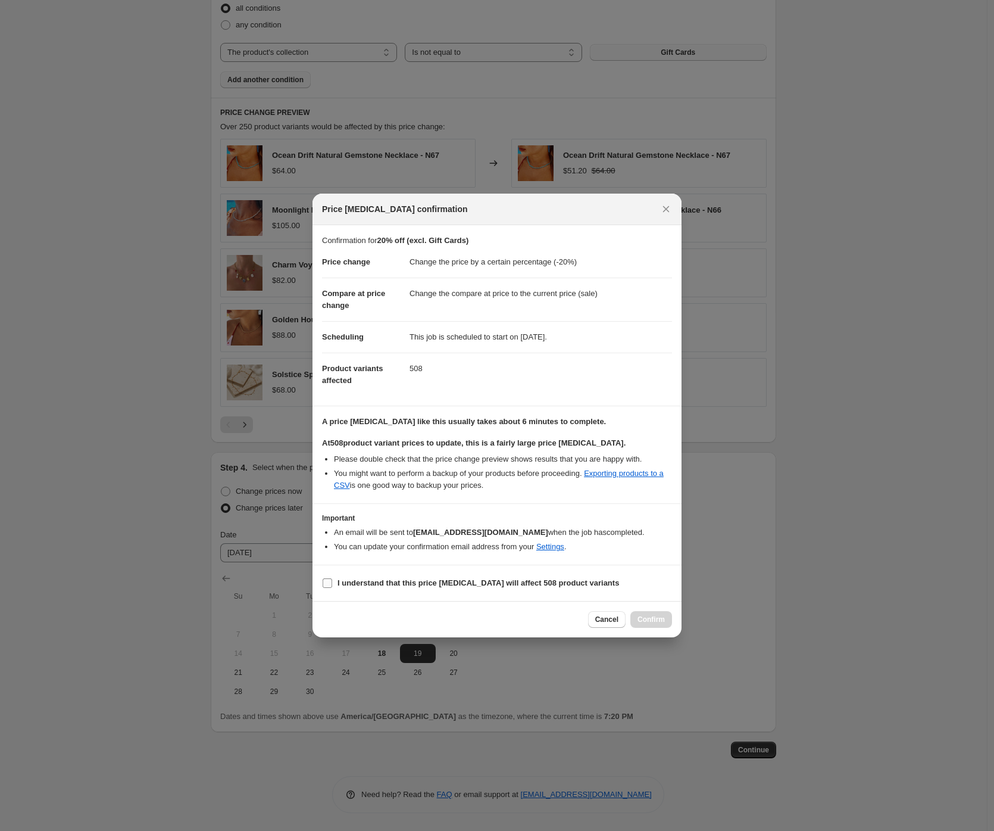
click at [383, 587] on span "I understand that this price [MEDICAL_DATA] will affect 508 product variants" at bounding box center [479, 583] width 282 height 12
click at [332, 587] on input "I understand that this price [MEDICAL_DATA] will affect 508 product variants" at bounding box center [328, 583] width 10 height 10
checkbox input "true"
click at [657, 622] on span "Confirm" at bounding box center [651, 619] width 27 height 10
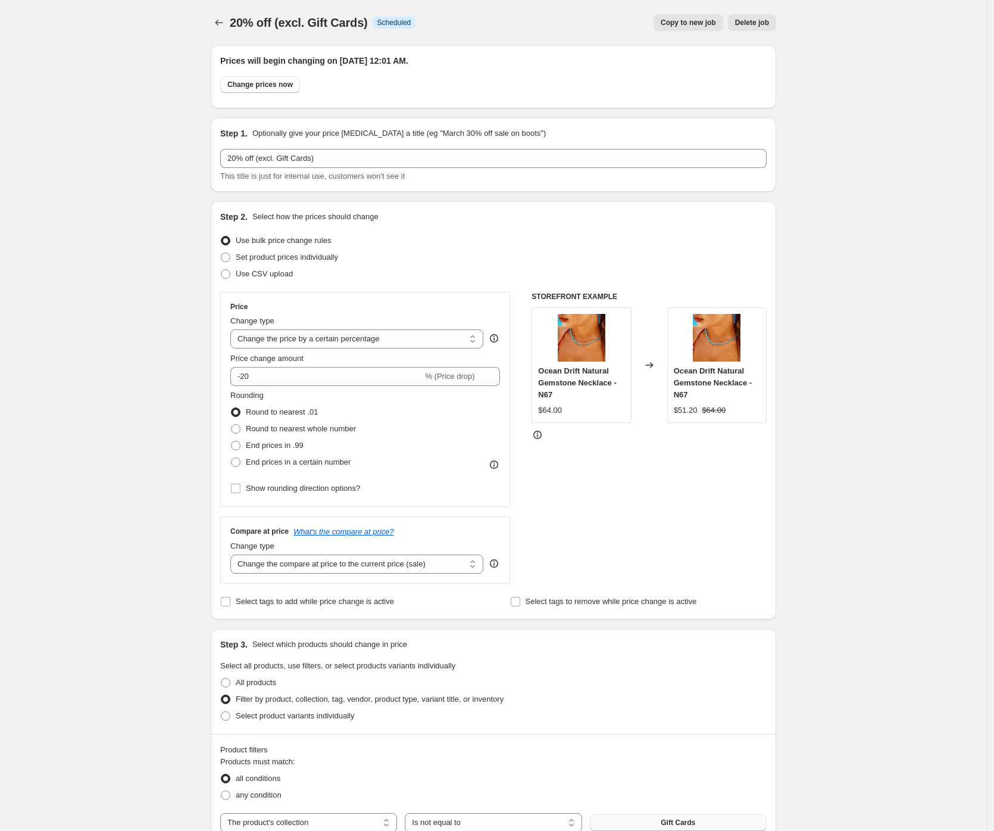
scroll to position [697, 0]
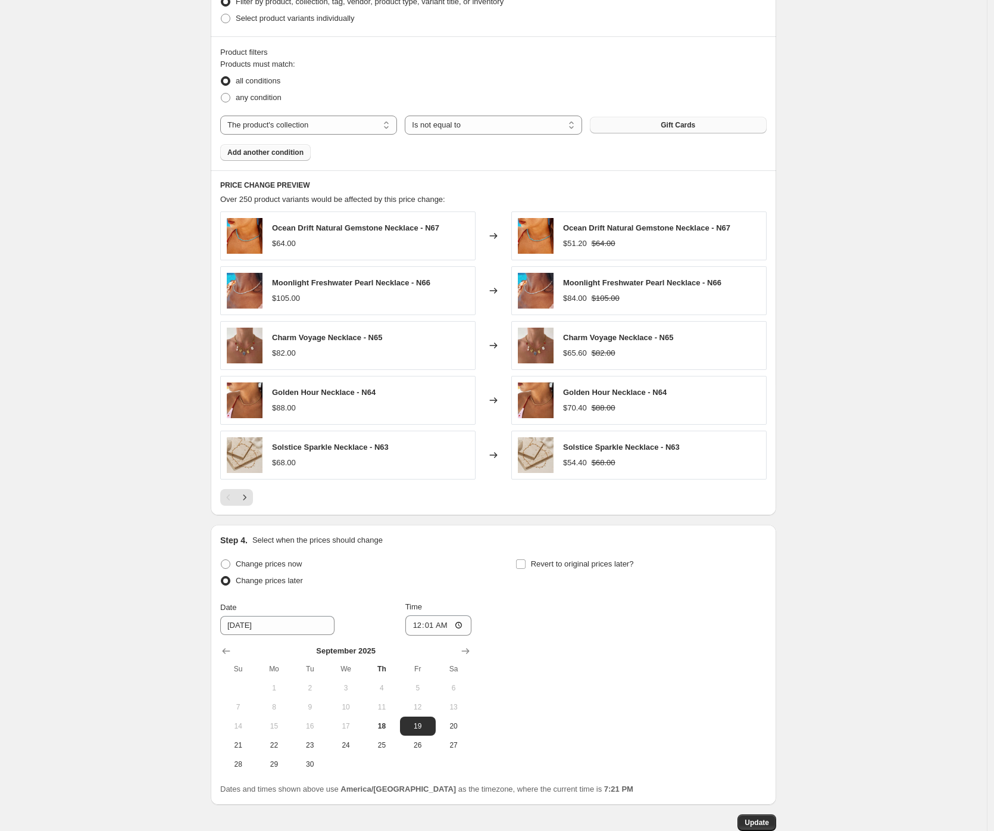
click at [853, 584] on div "20% off (excl. Gift Cards). This page is ready 20% off (excl. Gift Cards) Info …" at bounding box center [493, 103] width 987 height 1601
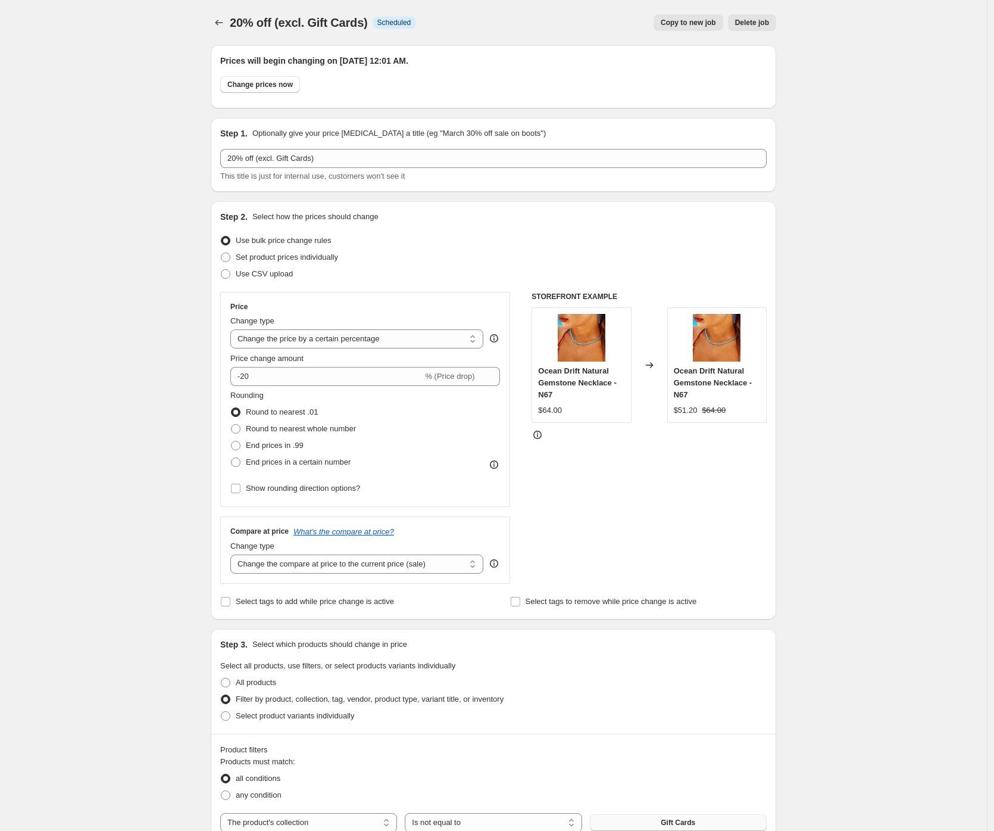
scroll to position [1, 0]
click at [158, 498] on div "20% off (excl. Gift Cards). This page is ready 20% off (excl. Gift Cards) Info …" at bounding box center [493, 799] width 987 height 1601
click at [219, 22] on icon "Price change jobs" at bounding box center [220, 21] width 8 height 6
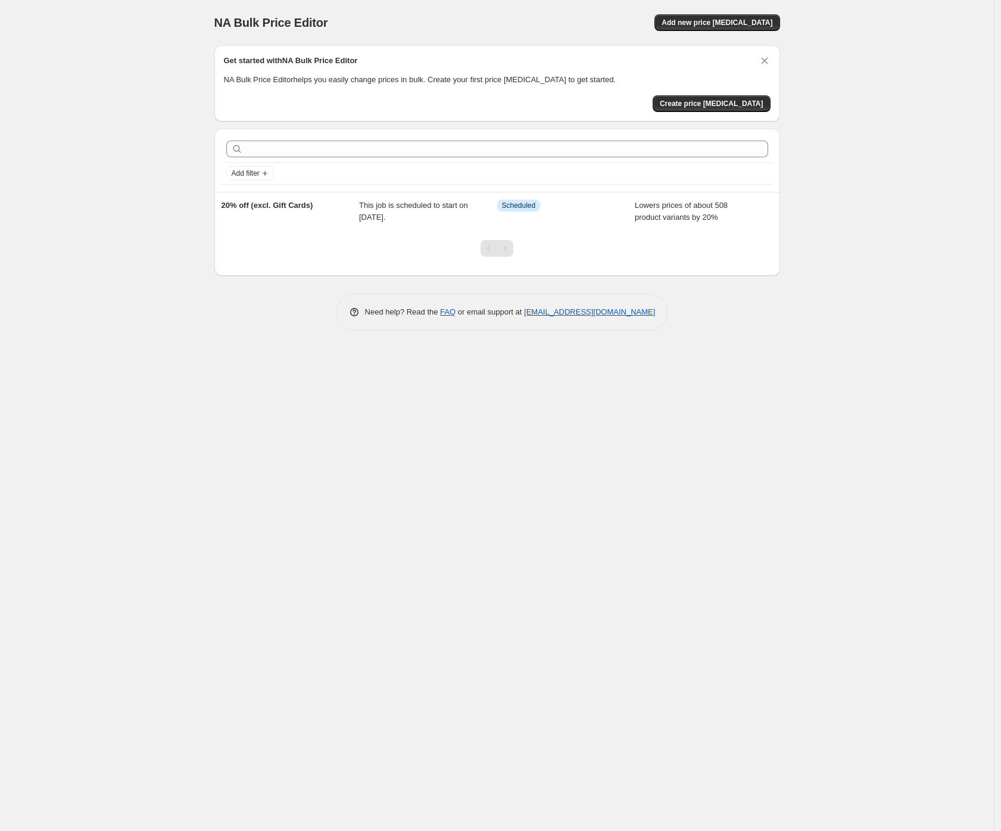
click at [112, 114] on div "NA Bulk Price Editor. This page is ready NA Bulk Price Editor Add new price [ME…" at bounding box center [497, 415] width 994 height 831
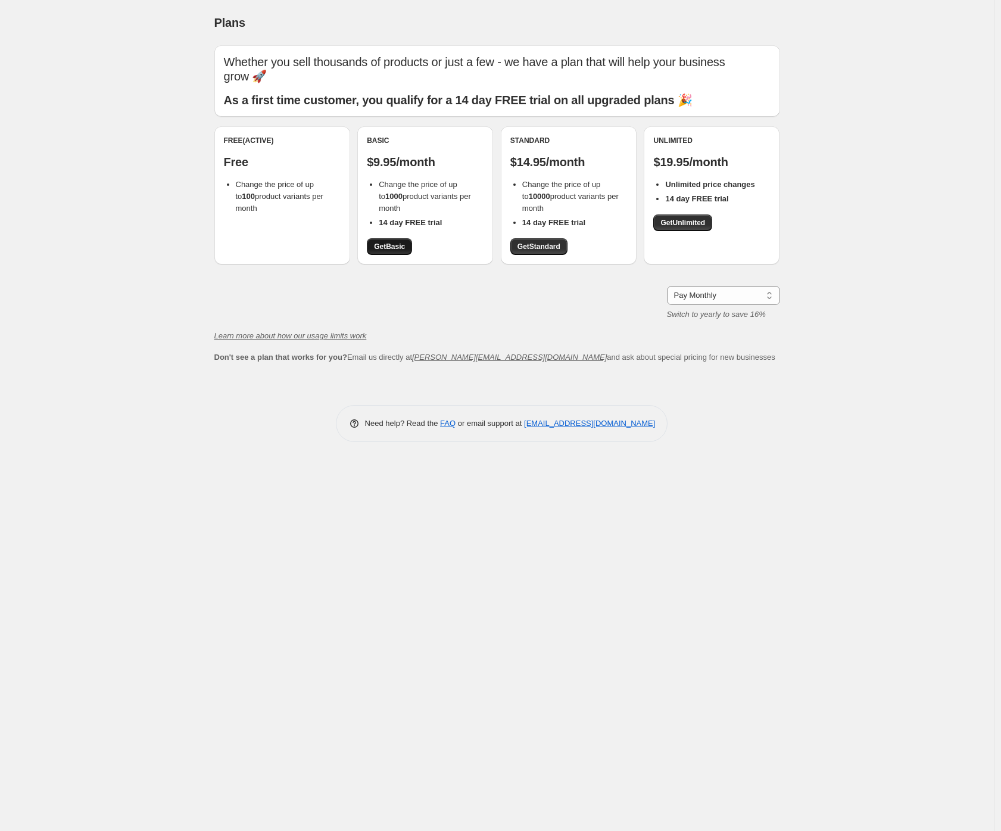
click at [404, 242] on span "Get Basic" at bounding box center [389, 247] width 31 height 10
